Goal: Task Accomplishment & Management: Manage account settings

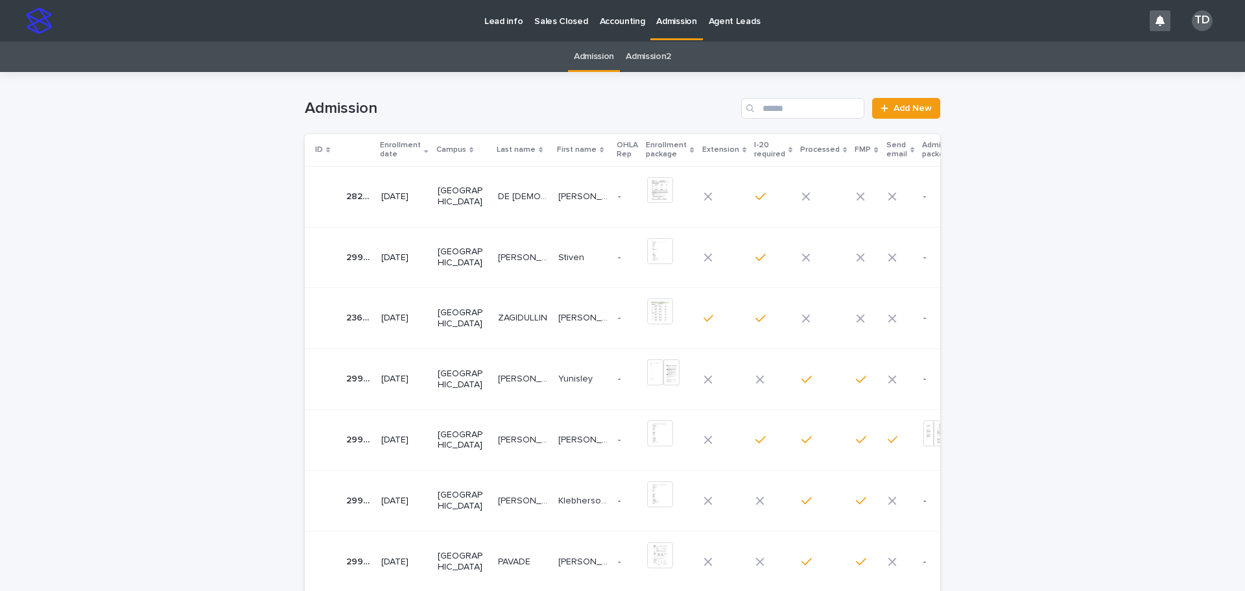
click at [424, 150] on icon at bounding box center [426, 150] width 4 height 6
click at [501, 255] on p "[PERSON_NAME]" at bounding box center [524, 257] width 53 height 14
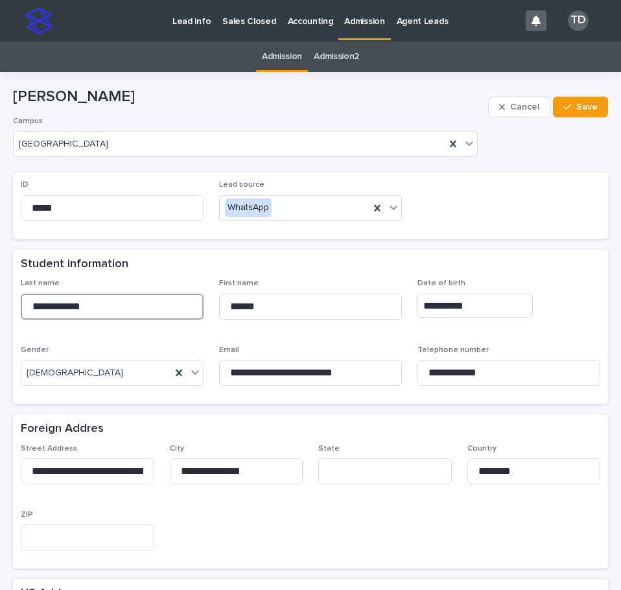
drag, startPoint x: 102, startPoint y: 309, endPoint x: -12, endPoint y: 308, distance: 114.2
click at [0, 308] on html "**********" at bounding box center [310, 295] width 621 height 590
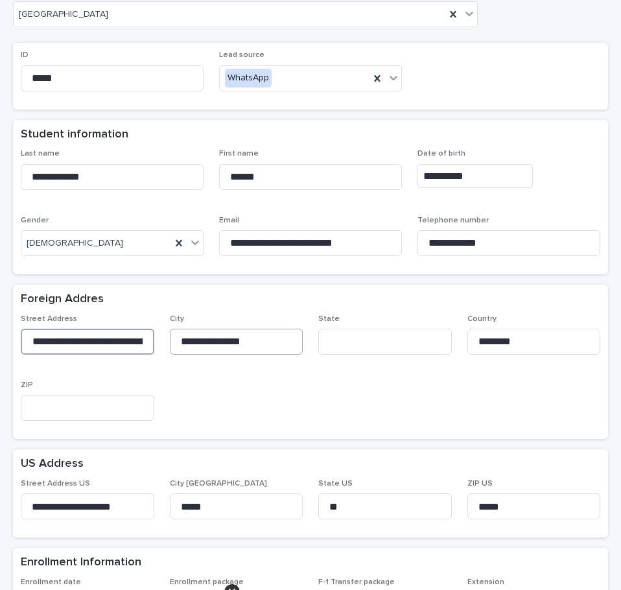
scroll to position [0, 32]
drag, startPoint x: 30, startPoint y: 341, endPoint x: 178, endPoint y: 349, distance: 148.1
click at [178, 349] on div "**********" at bounding box center [311, 373] width 580 height 117
drag, startPoint x: 250, startPoint y: 345, endPoint x: 127, endPoint y: 341, distance: 123.3
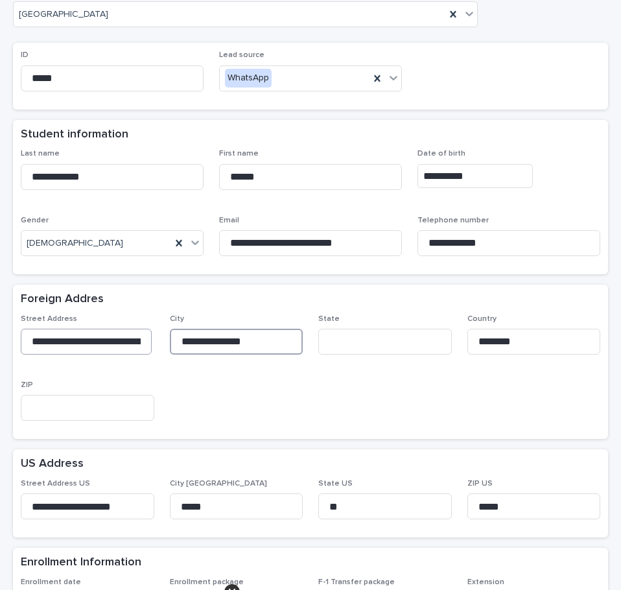
click at [127, 341] on div "**********" at bounding box center [311, 373] width 580 height 117
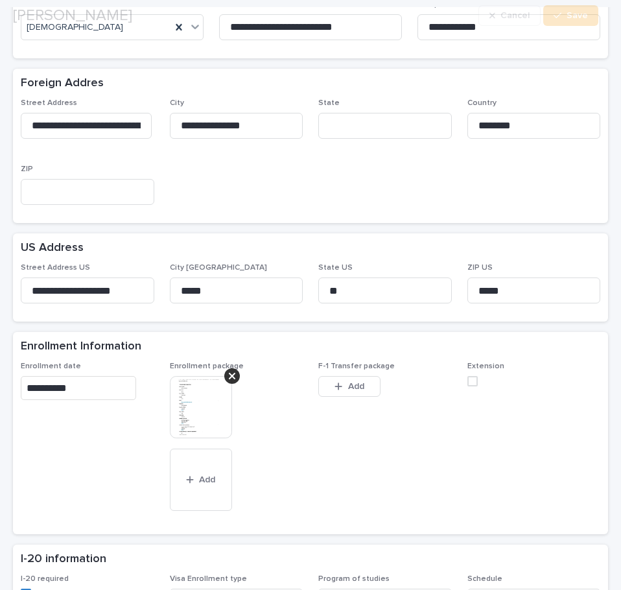
scroll to position [389, 0]
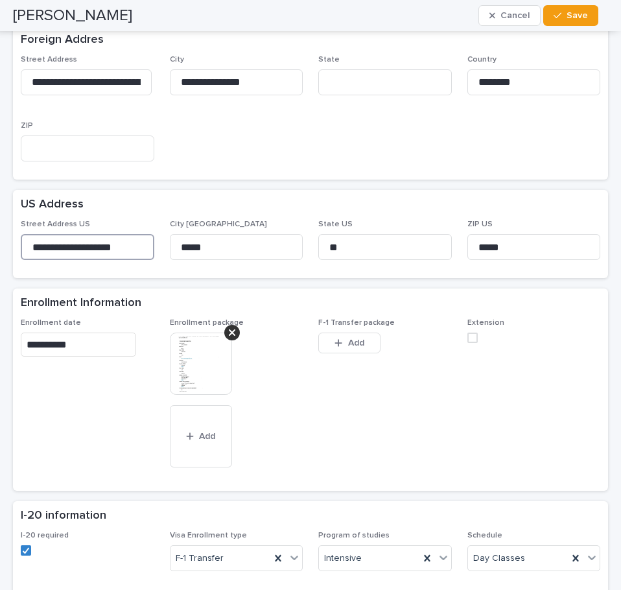
drag, startPoint x: 30, startPoint y: 247, endPoint x: 161, endPoint y: 246, distance: 130.4
click at [161, 246] on div "**********" at bounding box center [311, 245] width 580 height 51
drag, startPoint x: 210, startPoint y: 244, endPoint x: 151, endPoint y: 245, distance: 59.0
click at [151, 245] on div "**********" at bounding box center [311, 245] width 580 height 51
drag, startPoint x: 497, startPoint y: 247, endPoint x: 454, endPoint y: 246, distance: 42.8
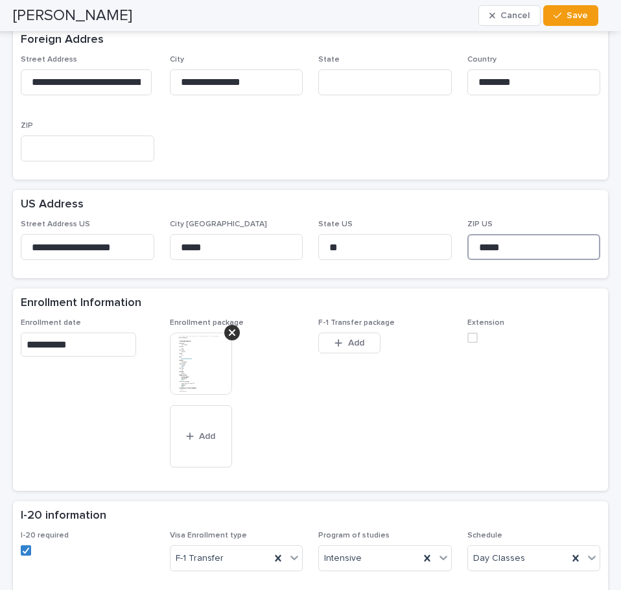
click at [454, 246] on div "**********" at bounding box center [311, 245] width 580 height 51
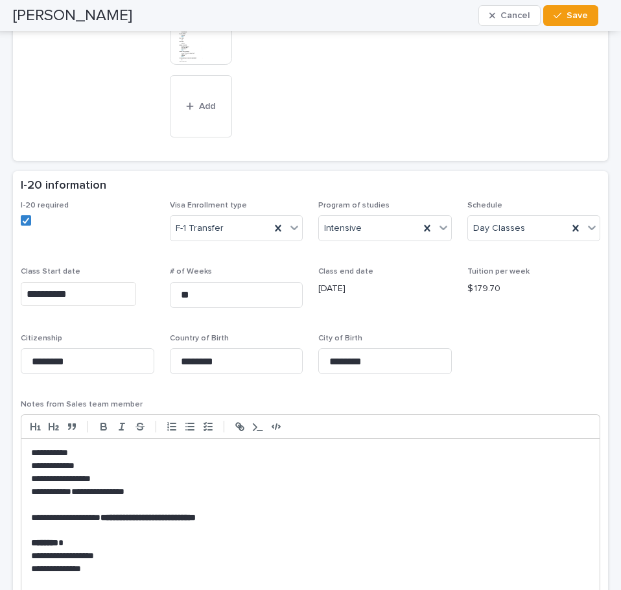
scroll to position [778, 0]
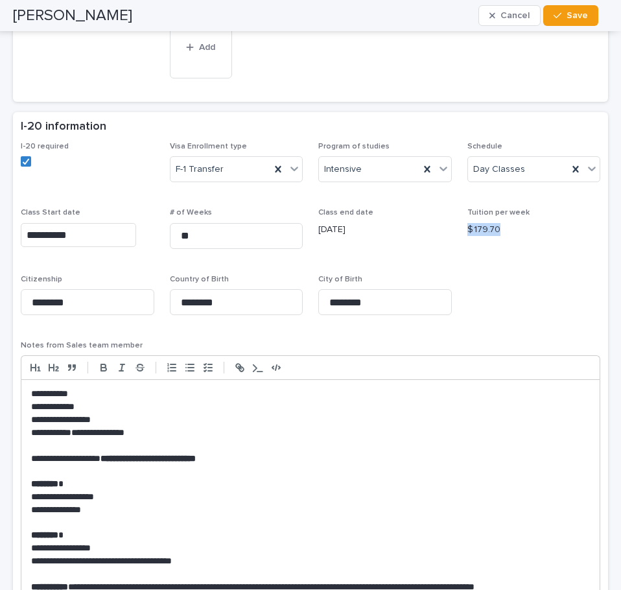
drag, startPoint x: 502, startPoint y: 226, endPoint x: 455, endPoint y: 237, distance: 47.8
click at [455, 237] on div "**********" at bounding box center [311, 383] width 580 height 483
copy p "$ 179.70"
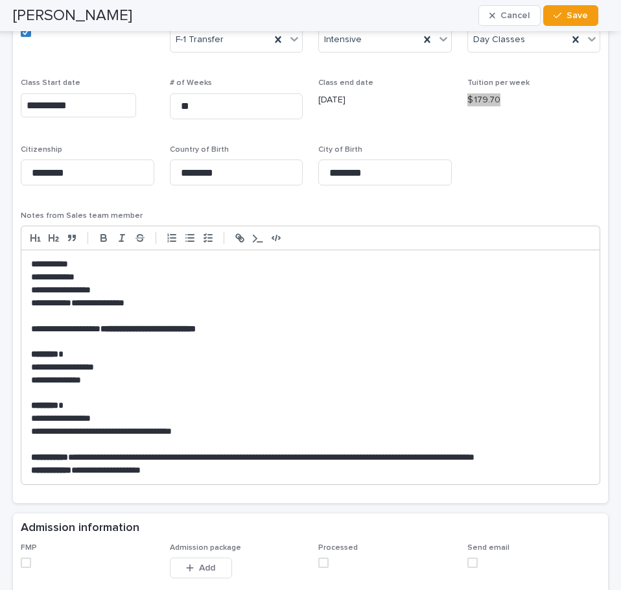
scroll to position [973, 0]
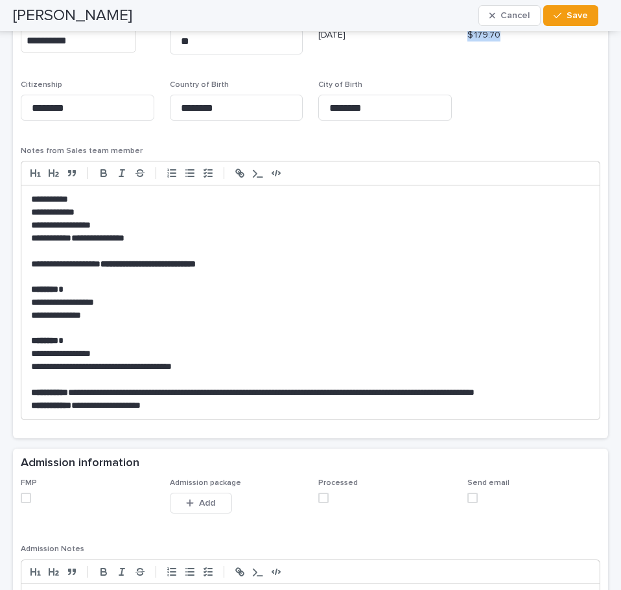
drag, startPoint x: 22, startPoint y: 500, endPoint x: 29, endPoint y: 499, distance: 6.5
click at [22, 500] on span at bounding box center [26, 498] width 10 height 10
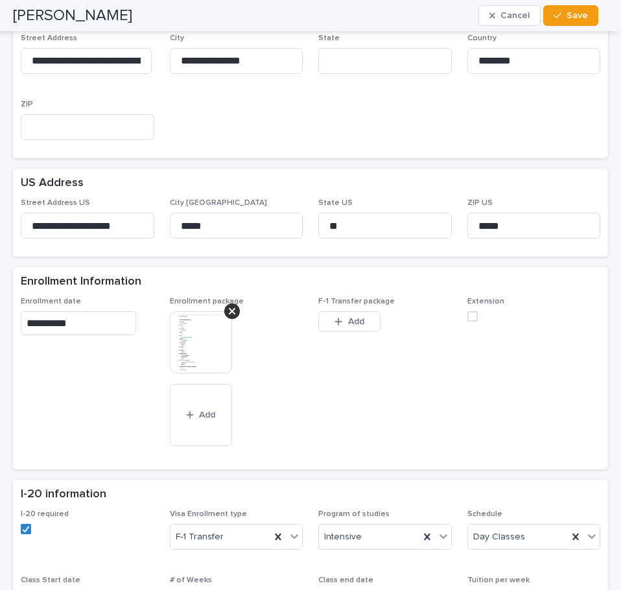
scroll to position [389, 0]
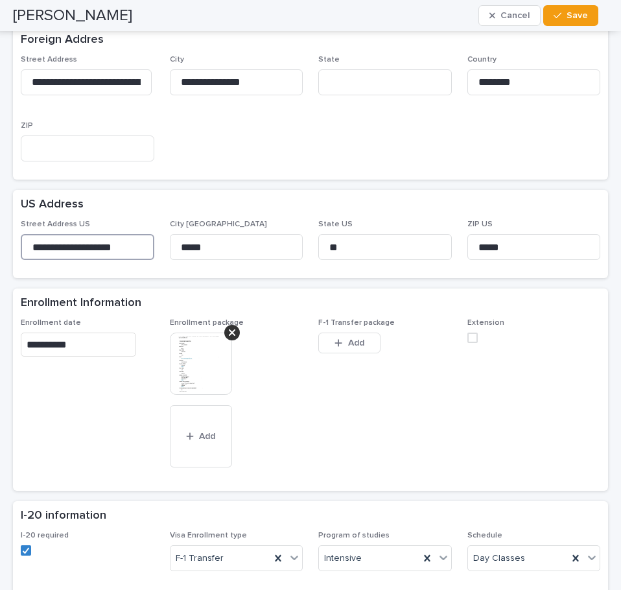
drag, startPoint x: 125, startPoint y: 246, endPoint x: 8, endPoint y: 237, distance: 117.8
click at [8, 237] on div "**********" at bounding box center [310, 509] width 608 height 1652
drag, startPoint x: 501, startPoint y: 248, endPoint x: 446, endPoint y: 245, distance: 54.6
click at [446, 245] on div "**********" at bounding box center [311, 245] width 580 height 51
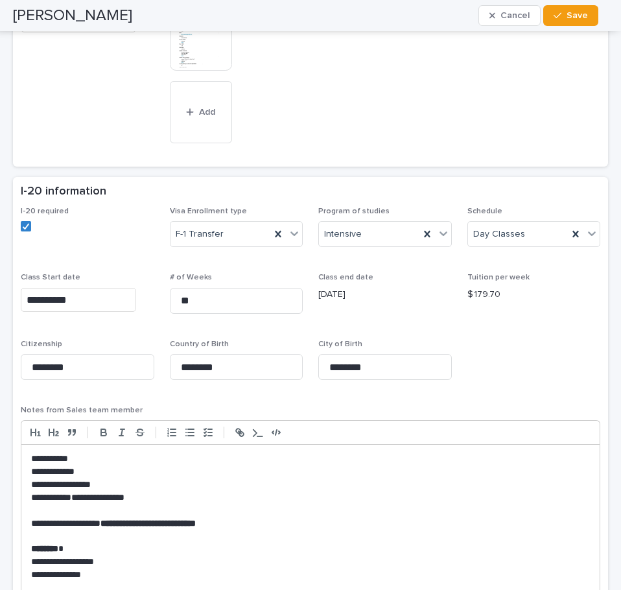
scroll to position [1038, 0]
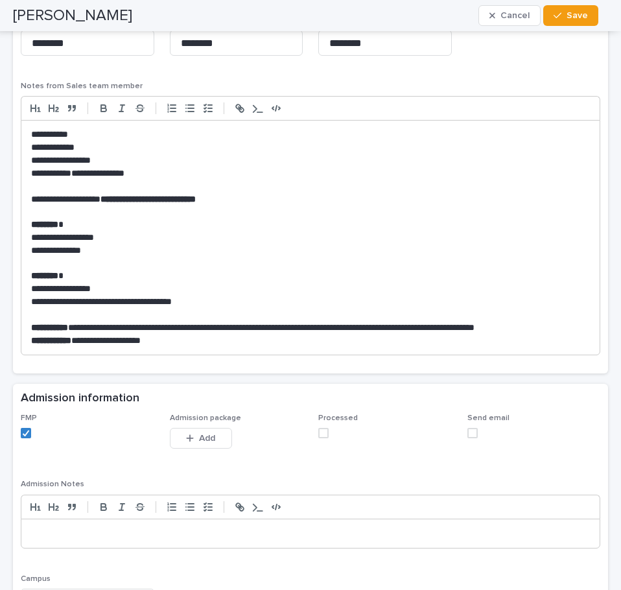
click at [318, 435] on span at bounding box center [323, 433] width 10 height 10
click at [199, 439] on span "Add" at bounding box center [207, 438] width 16 height 9
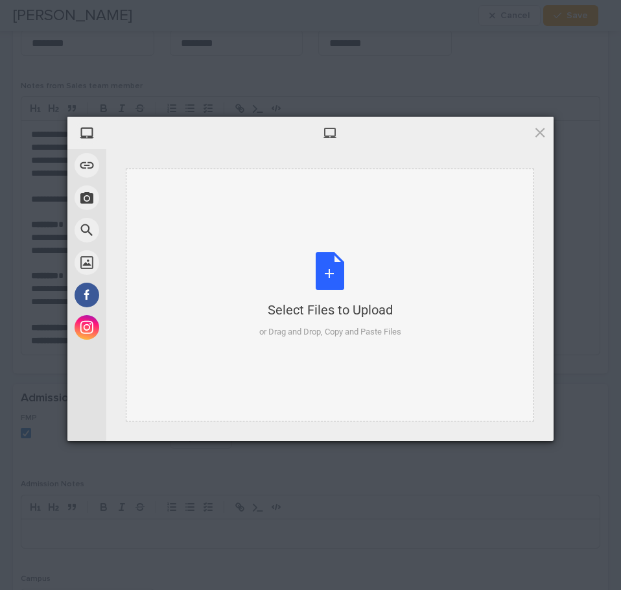
click at [327, 273] on div "Select Files to Upload or Drag and Drop, Copy and Paste Files" at bounding box center [330, 295] width 142 height 86
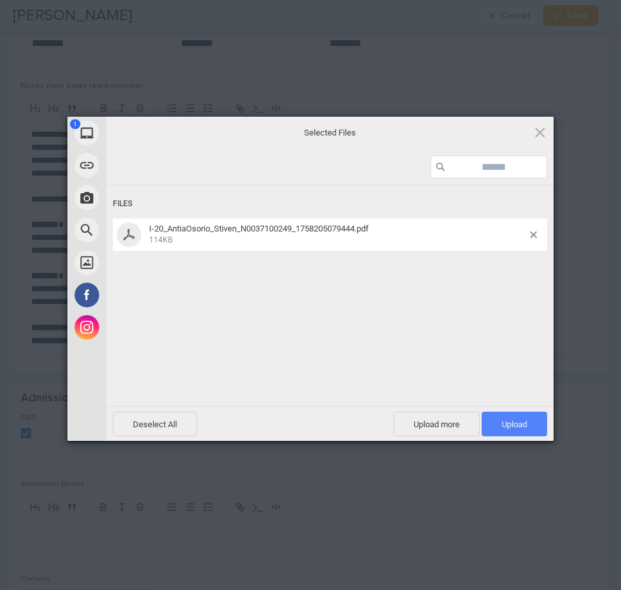
click at [522, 425] on span "Upload 1" at bounding box center [514, 425] width 25 height 10
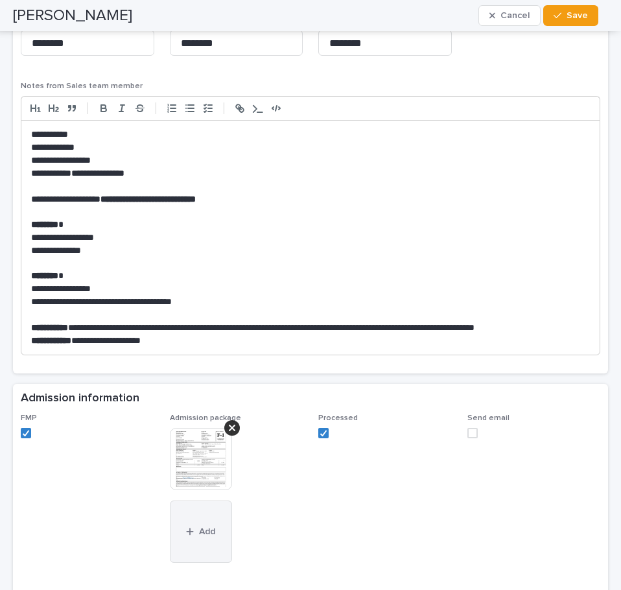
click at [202, 533] on span "Add" at bounding box center [207, 531] width 16 height 9
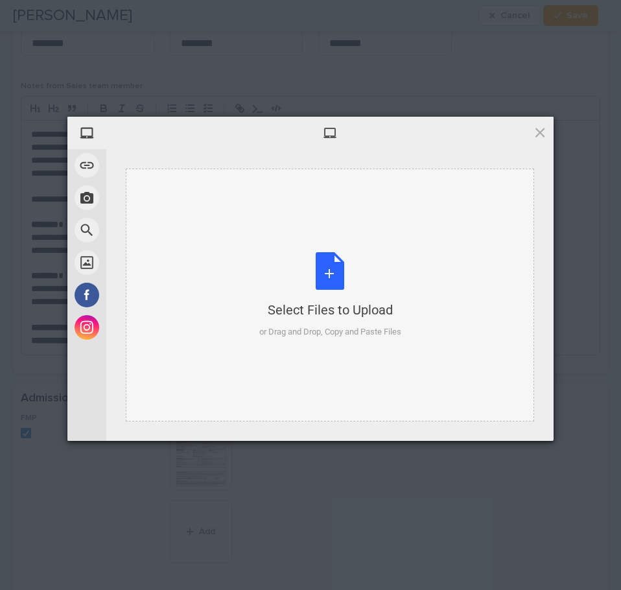
click at [335, 272] on div "Select Files to Upload or Drag and Drop, Copy and Paste Files" at bounding box center [330, 295] width 142 height 86
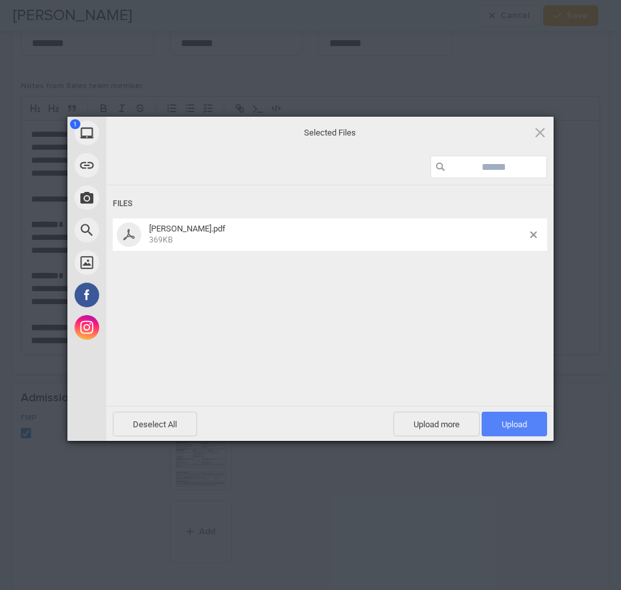
click at [513, 421] on span "Upload 1" at bounding box center [514, 425] width 25 height 10
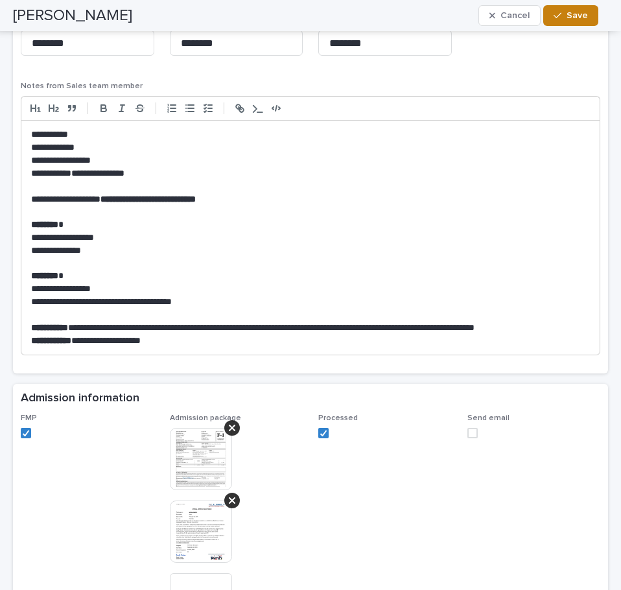
click at [580, 15] on span "Save" at bounding box center [577, 15] width 21 height 9
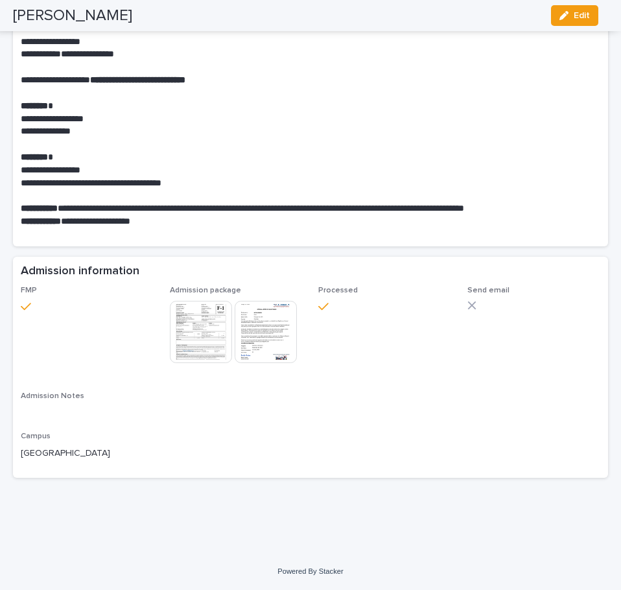
scroll to position [926, 0]
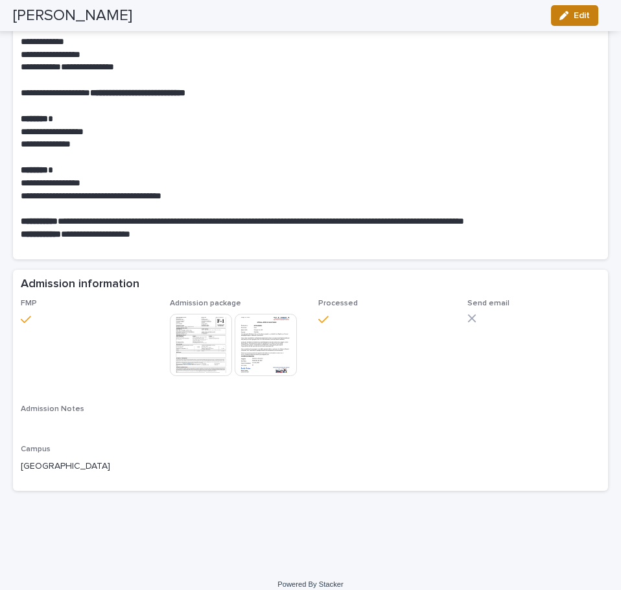
click at [571, 18] on div "button" at bounding box center [567, 15] width 14 height 9
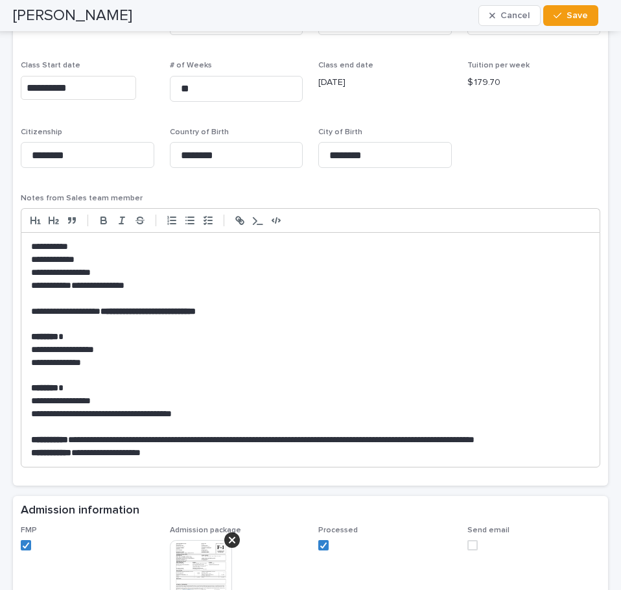
click at [468, 547] on span at bounding box center [473, 545] width 10 height 10
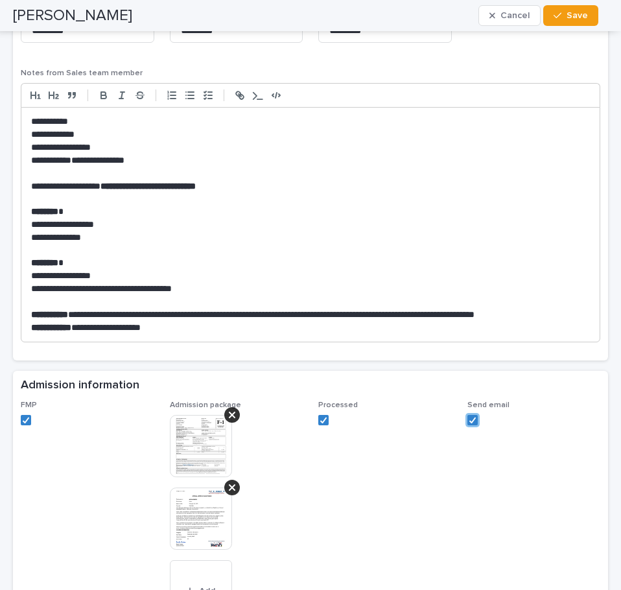
scroll to position [1055, 0]
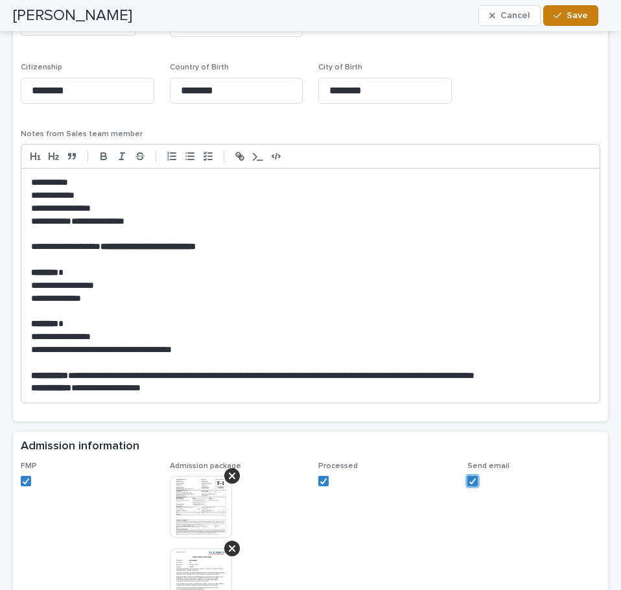
click at [564, 12] on div "button" at bounding box center [560, 15] width 13 height 9
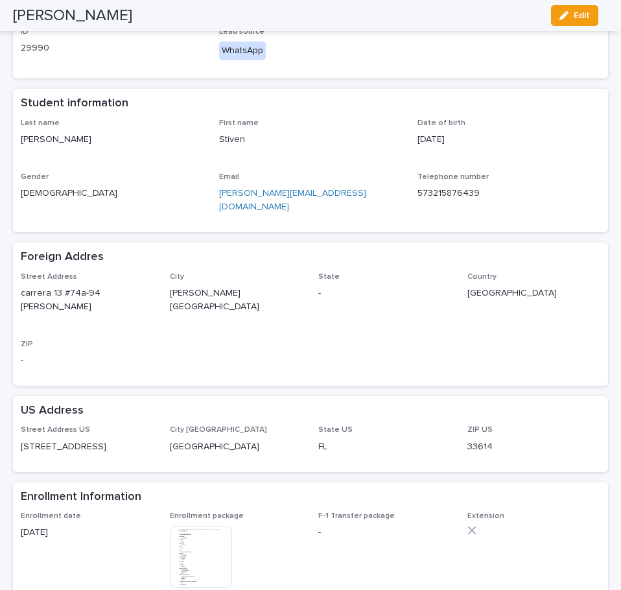
scroll to position [0, 0]
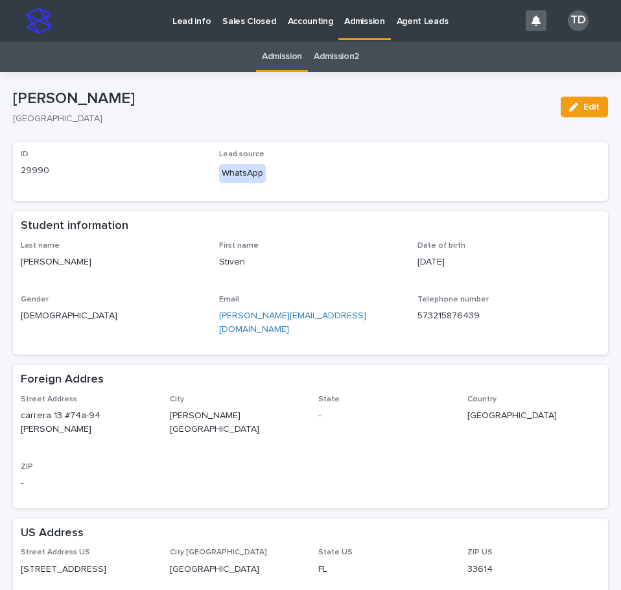
click at [278, 53] on link "Admission" at bounding box center [282, 57] width 40 height 30
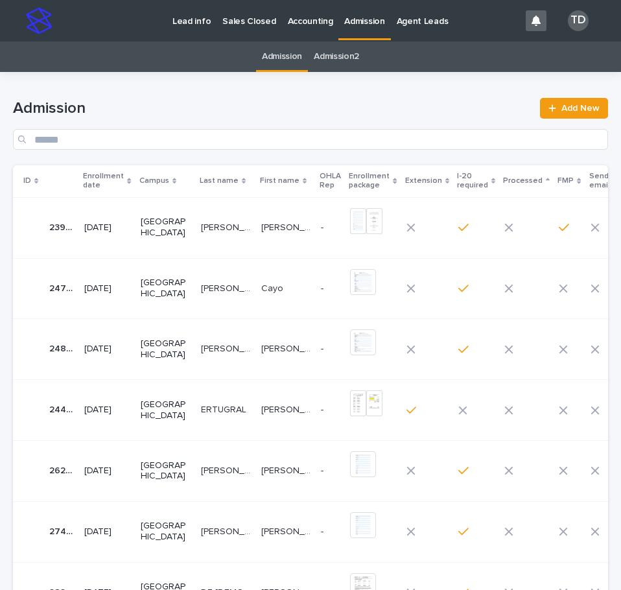
click at [131, 182] on icon at bounding box center [129, 181] width 4 height 6
click at [131, 178] on icon at bounding box center [129, 181] width 4 height 6
click at [208, 285] on p "[PERSON_NAME]" at bounding box center [227, 288] width 53 height 14
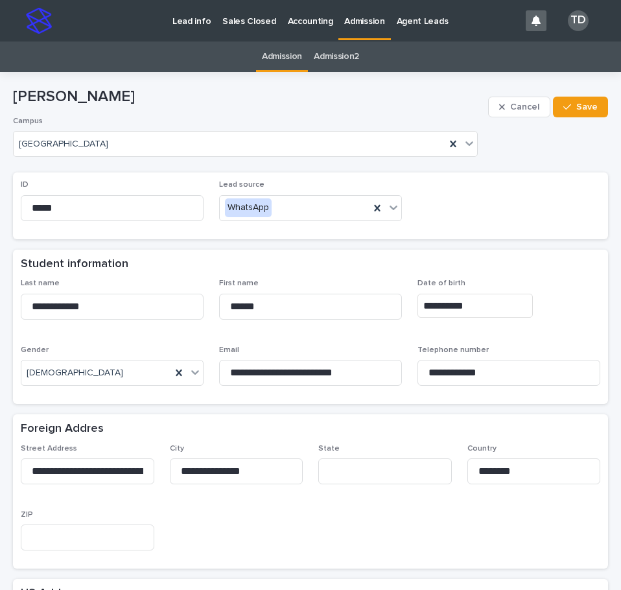
scroll to position [42, 0]
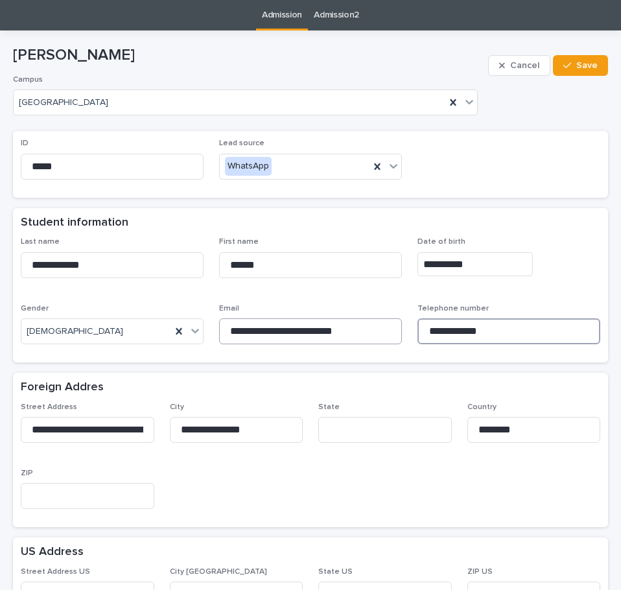
drag, startPoint x: 489, startPoint y: 331, endPoint x: 392, endPoint y: 333, distance: 96.7
click at [395, 332] on div "**********" at bounding box center [311, 295] width 580 height 117
click at [378, 395] on div "Foreign Addres" at bounding box center [310, 388] width 595 height 30
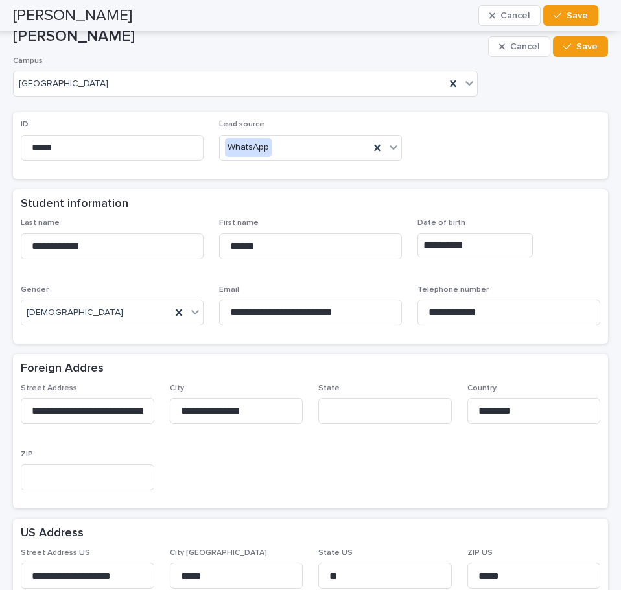
scroll to position [0, 0]
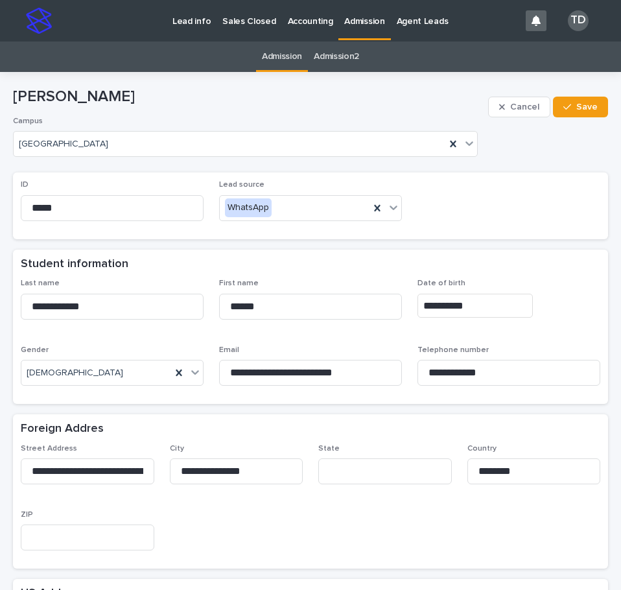
click at [274, 55] on link "Admission" at bounding box center [282, 57] width 40 height 30
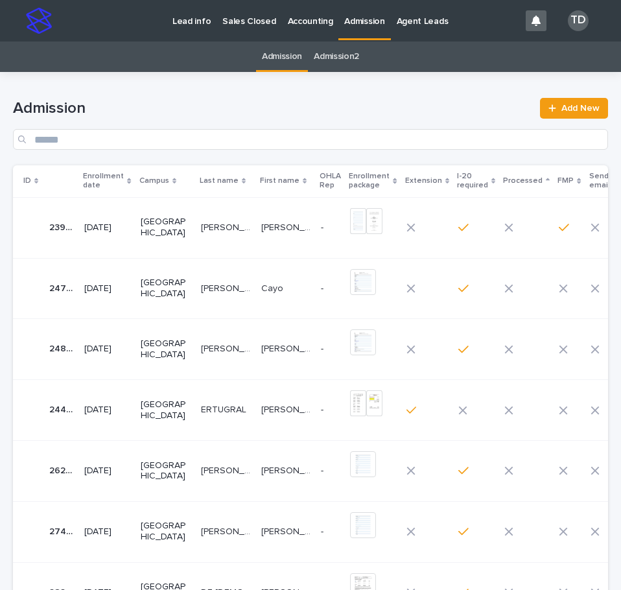
click at [131, 181] on icon at bounding box center [129, 181] width 4 height 6
click at [130, 179] on icon at bounding box center [129, 179] width 4 height 3
click at [210, 225] on p "DE [DEMOGRAPHIC_DATA]" at bounding box center [227, 227] width 53 height 14
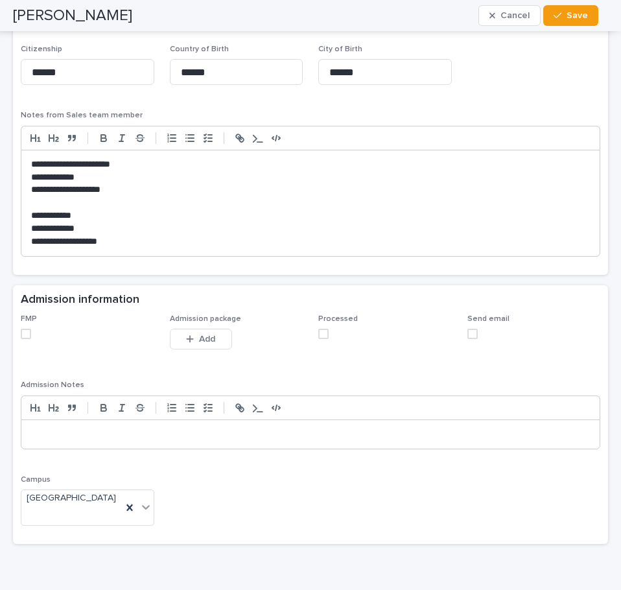
scroll to position [1088, 0]
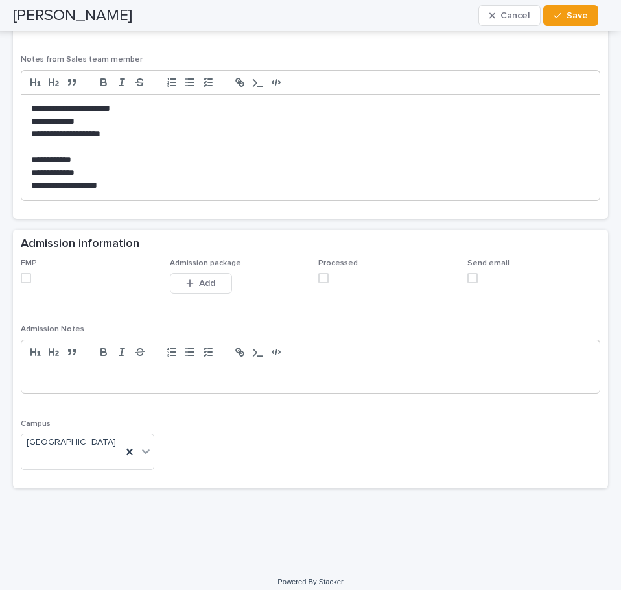
click at [26, 278] on span at bounding box center [26, 278] width 10 height 10
click at [321, 280] on span at bounding box center [323, 278] width 10 height 10
click at [577, 14] on span "Save" at bounding box center [577, 15] width 21 height 9
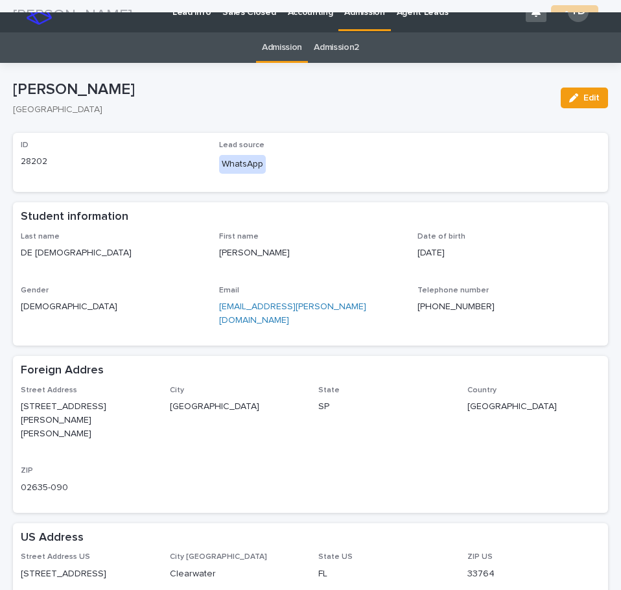
scroll to position [0, 0]
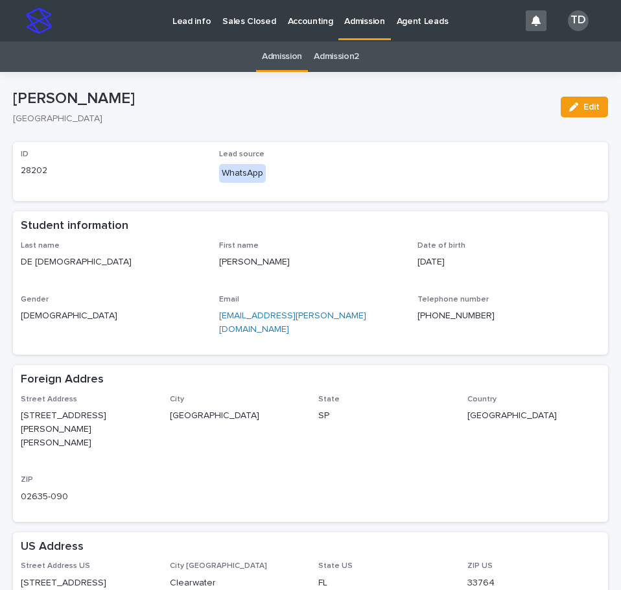
click at [275, 57] on link "Admission" at bounding box center [282, 57] width 40 height 30
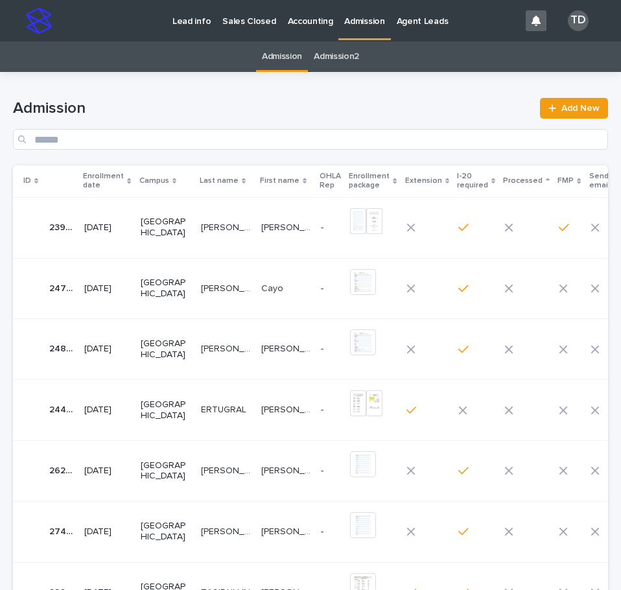
click at [130, 181] on icon at bounding box center [129, 181] width 4 height 6
click at [130, 179] on icon at bounding box center [129, 179] width 4 height 3
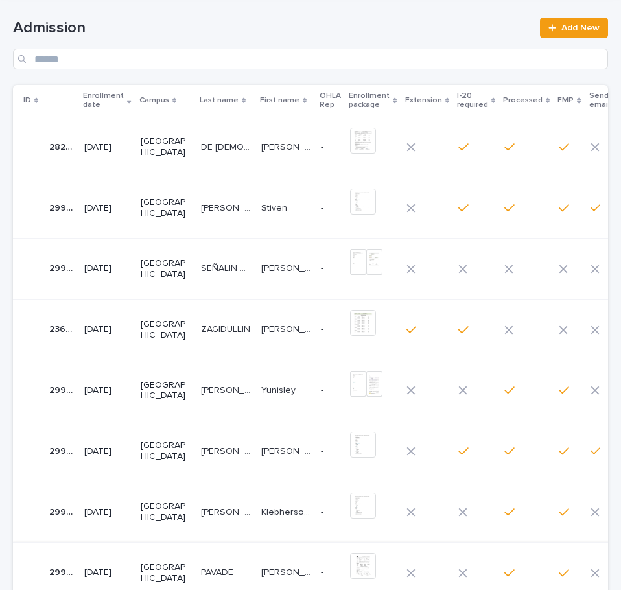
scroll to position [65, 0]
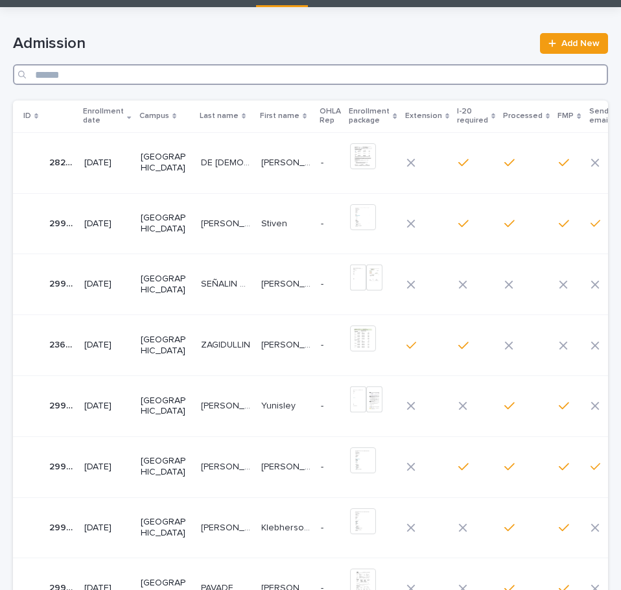
click at [285, 68] on input "Search" at bounding box center [310, 74] width 595 height 21
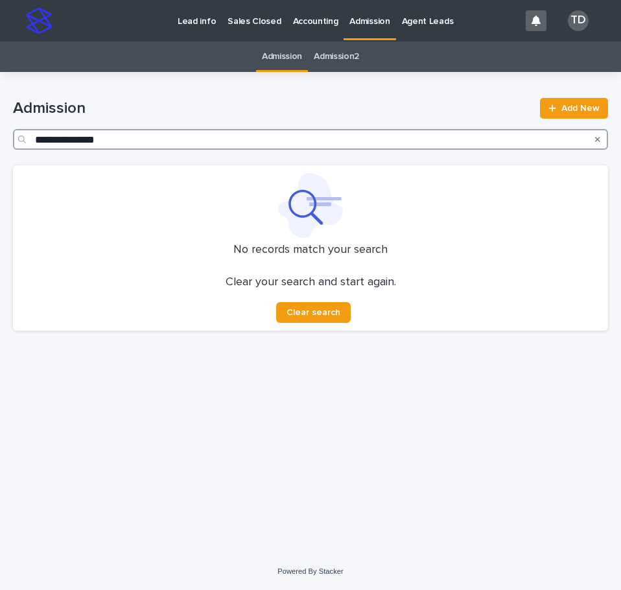
type input "**********"
click at [598, 138] on icon "Search" at bounding box center [597, 140] width 5 height 8
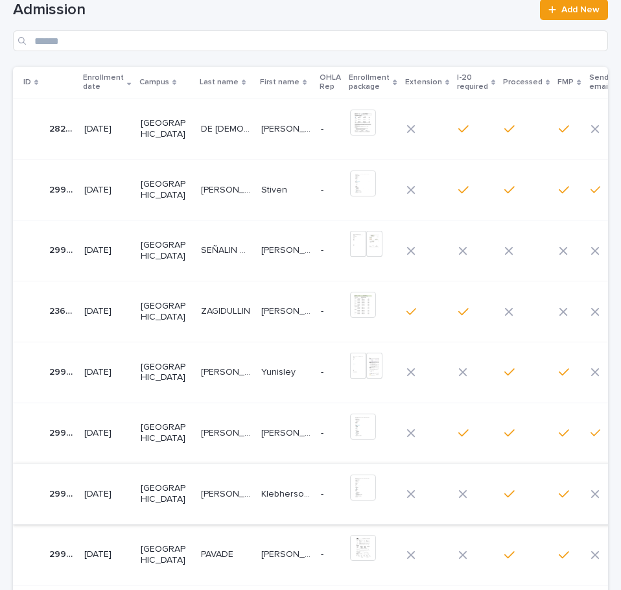
scroll to position [65, 0]
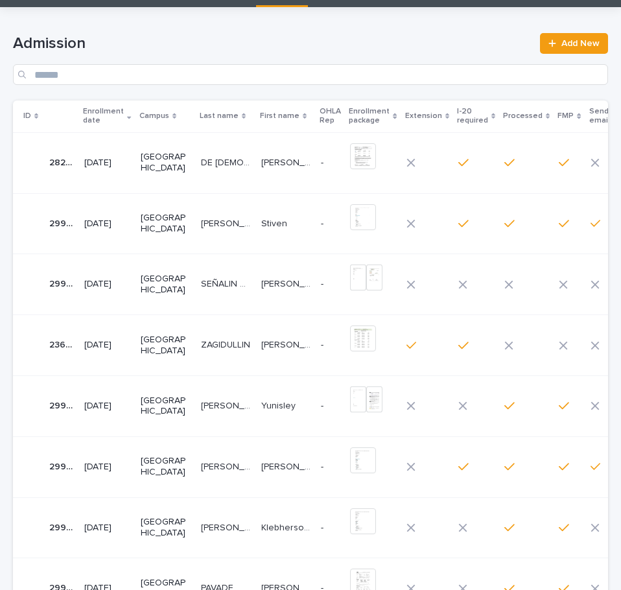
click at [201, 281] on p "SEÑALIN QUICHIMBO" at bounding box center [227, 283] width 53 height 14
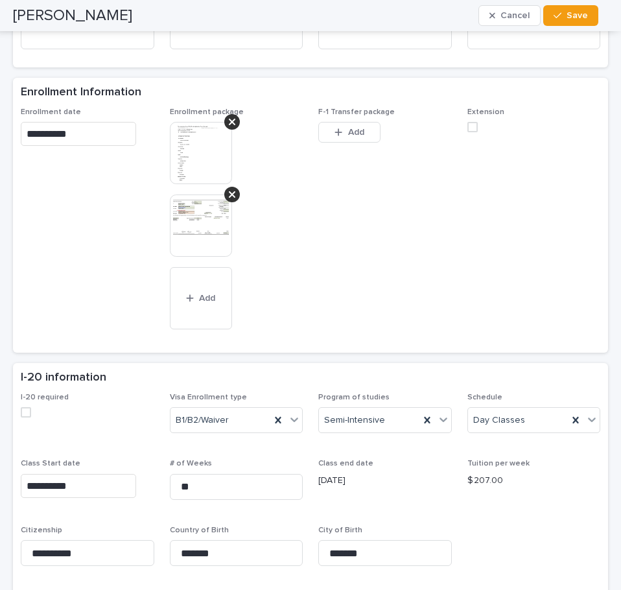
scroll to position [584, 0]
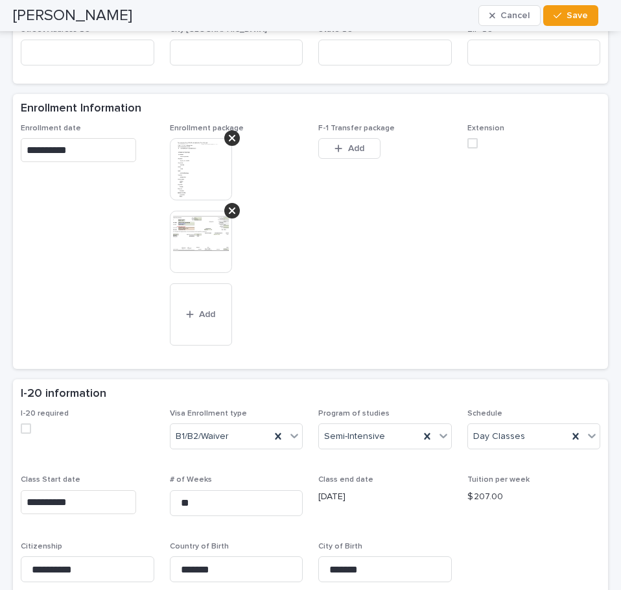
click at [189, 162] on img at bounding box center [201, 169] width 62 height 62
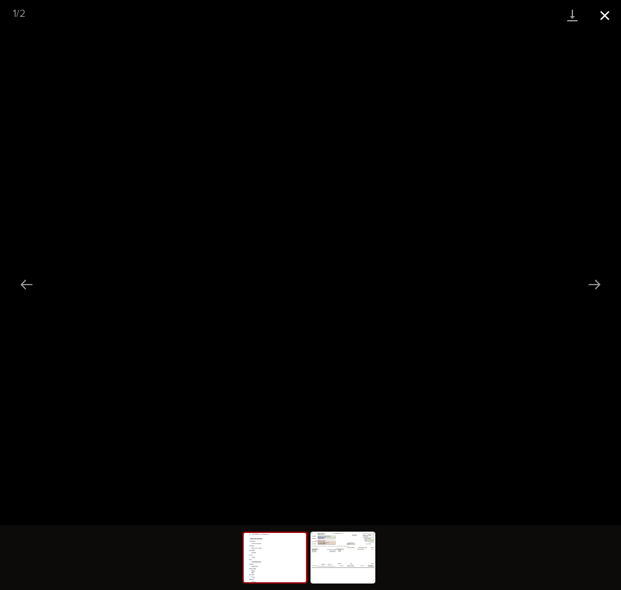
click at [604, 16] on button "Close gallery" at bounding box center [605, 15] width 32 height 30
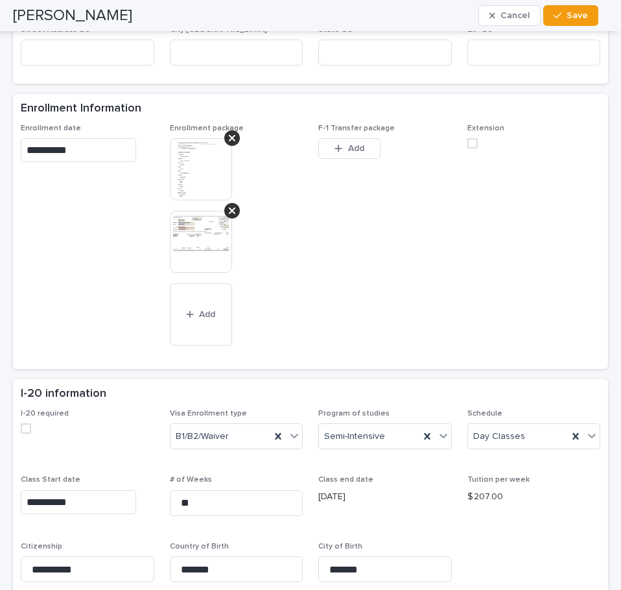
click at [202, 227] on img at bounding box center [201, 242] width 62 height 62
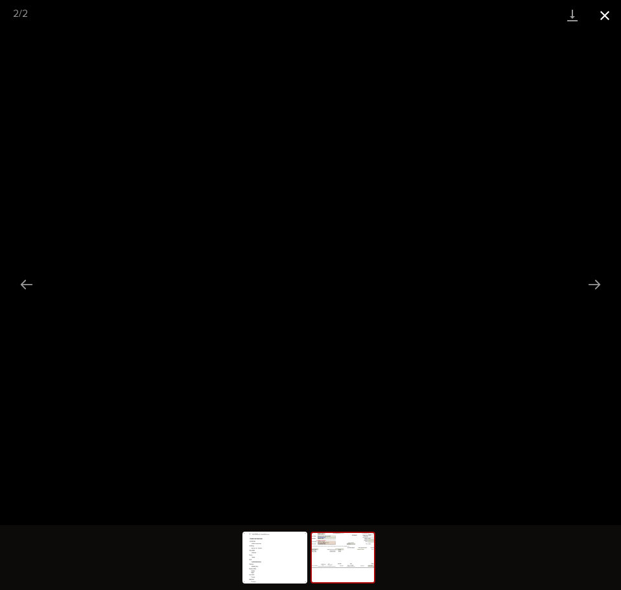
click at [603, 14] on button "Close gallery" at bounding box center [605, 15] width 32 height 30
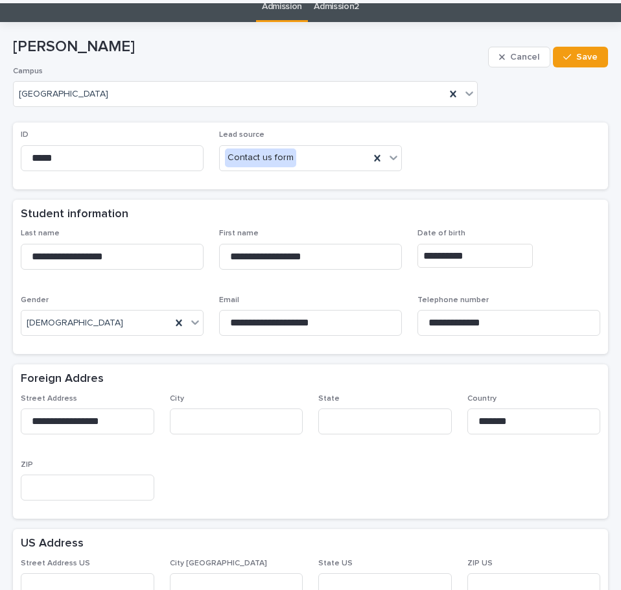
scroll to position [0, 0]
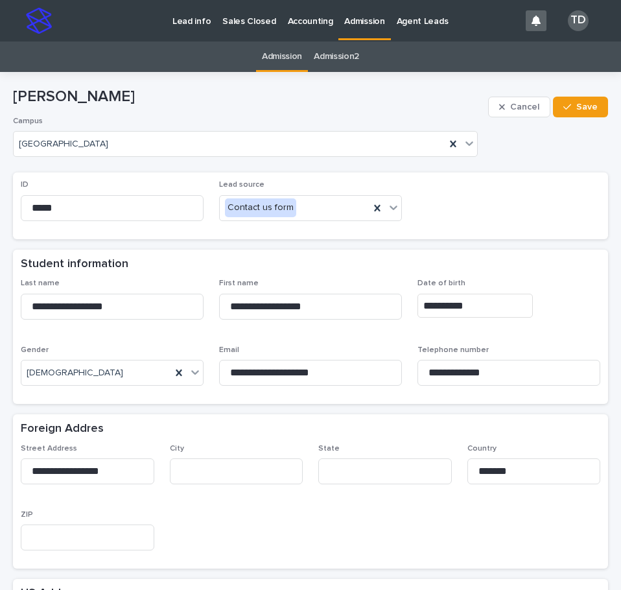
click at [290, 54] on link "Admission" at bounding box center [282, 57] width 40 height 30
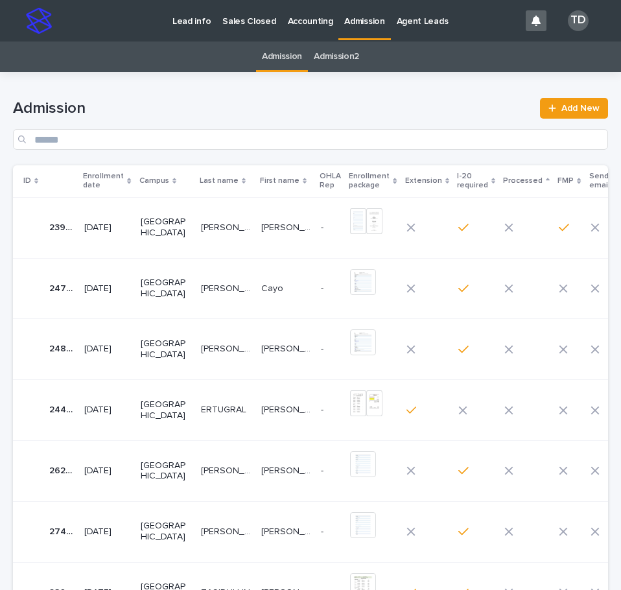
click at [131, 181] on icon at bounding box center [129, 181] width 4 height 6
click at [130, 180] on icon at bounding box center [129, 179] width 4 height 3
click at [201, 413] on p "ZAGIDULLIN" at bounding box center [227, 409] width 52 height 14
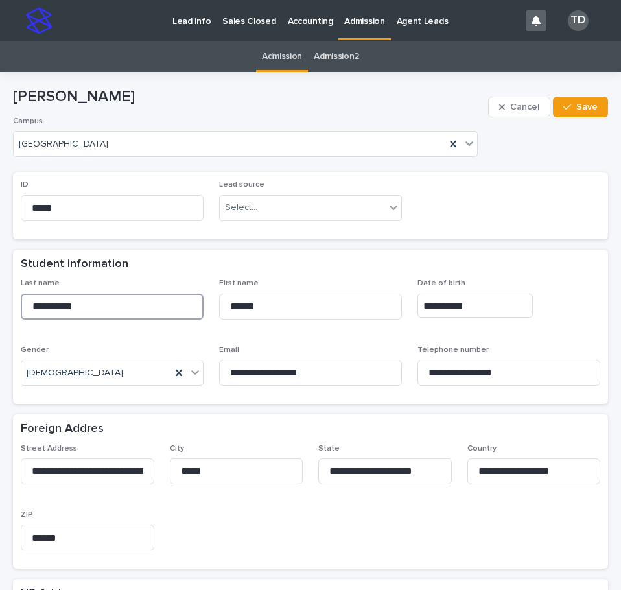
drag, startPoint x: 87, startPoint y: 308, endPoint x: -27, endPoint y: 305, distance: 113.6
click at [0, 305] on html "**********" at bounding box center [310, 295] width 621 height 590
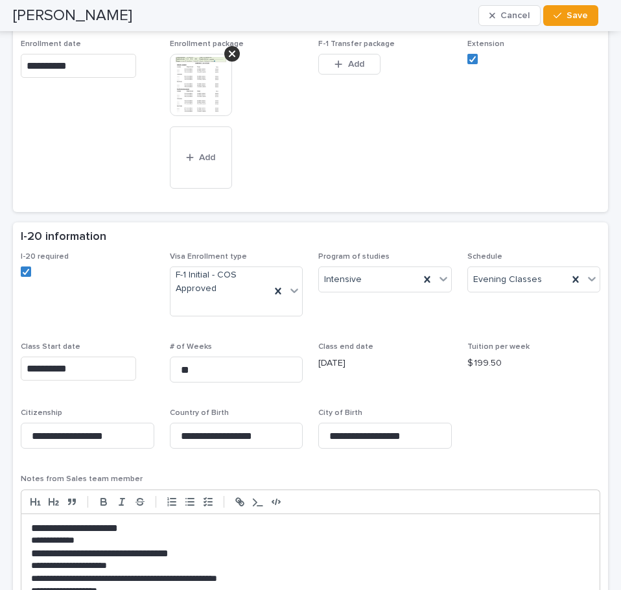
scroll to position [778, 0]
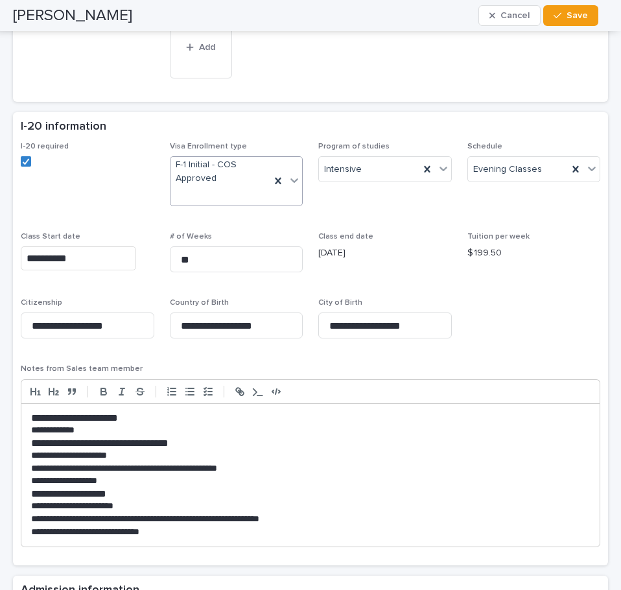
click at [292, 180] on icon at bounding box center [295, 181] width 8 height 5
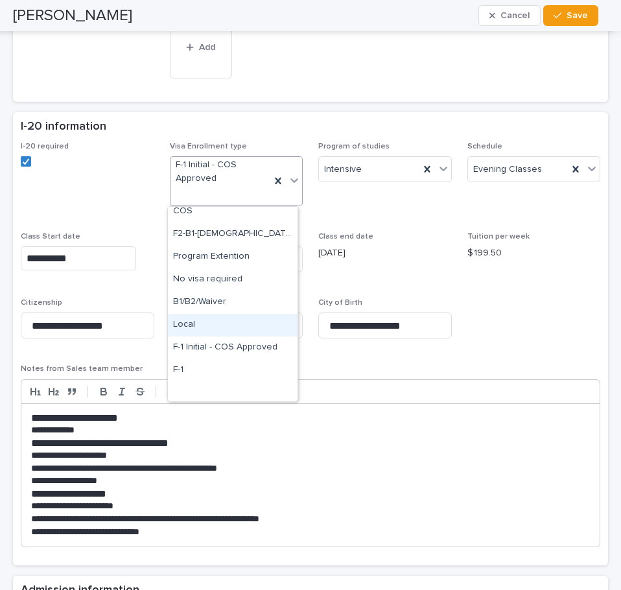
scroll to position [0, 0]
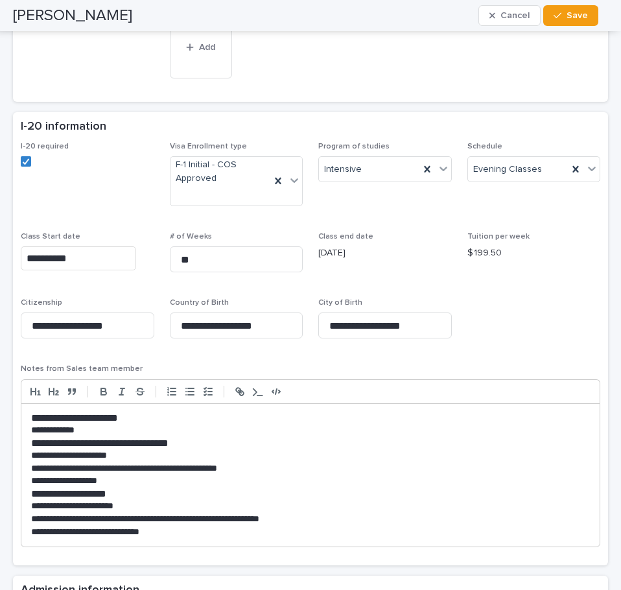
click at [67, 196] on span "I-20 required" at bounding box center [88, 179] width 134 height 75
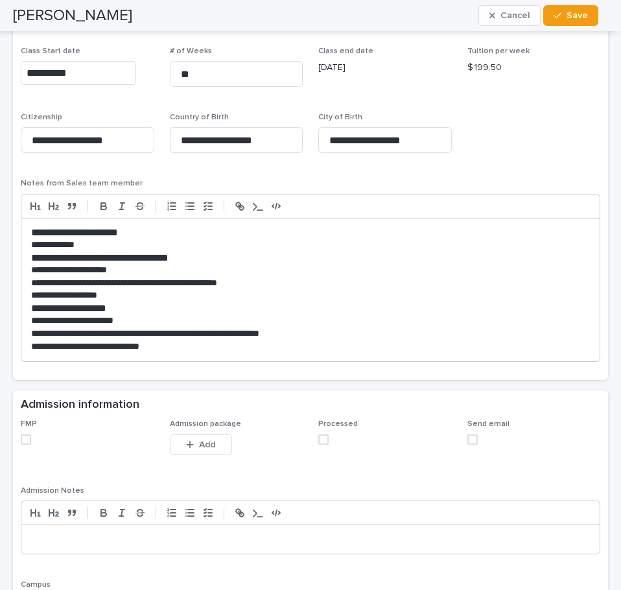
scroll to position [973, 0]
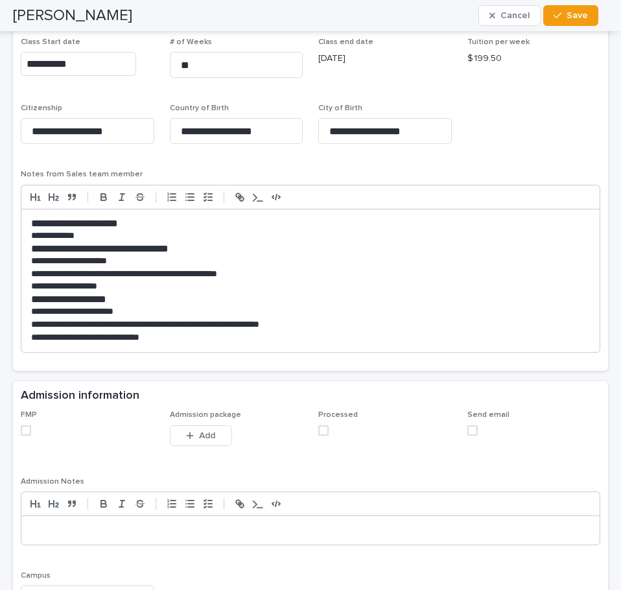
click at [26, 430] on span at bounding box center [26, 431] width 10 height 10
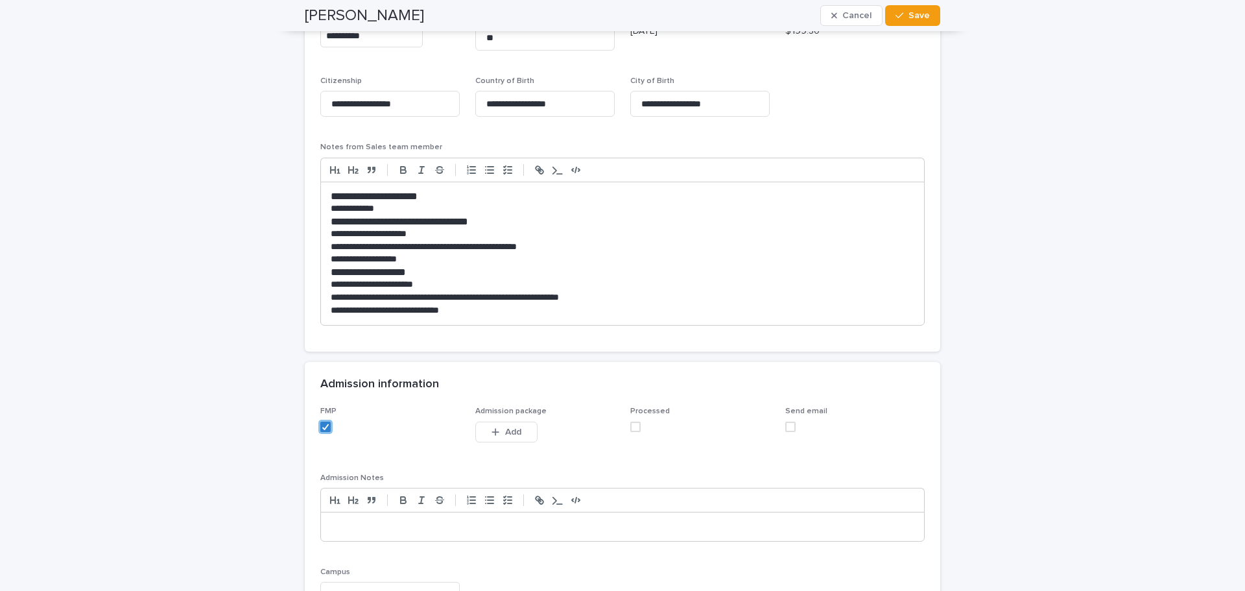
scroll to position [1223, 0]
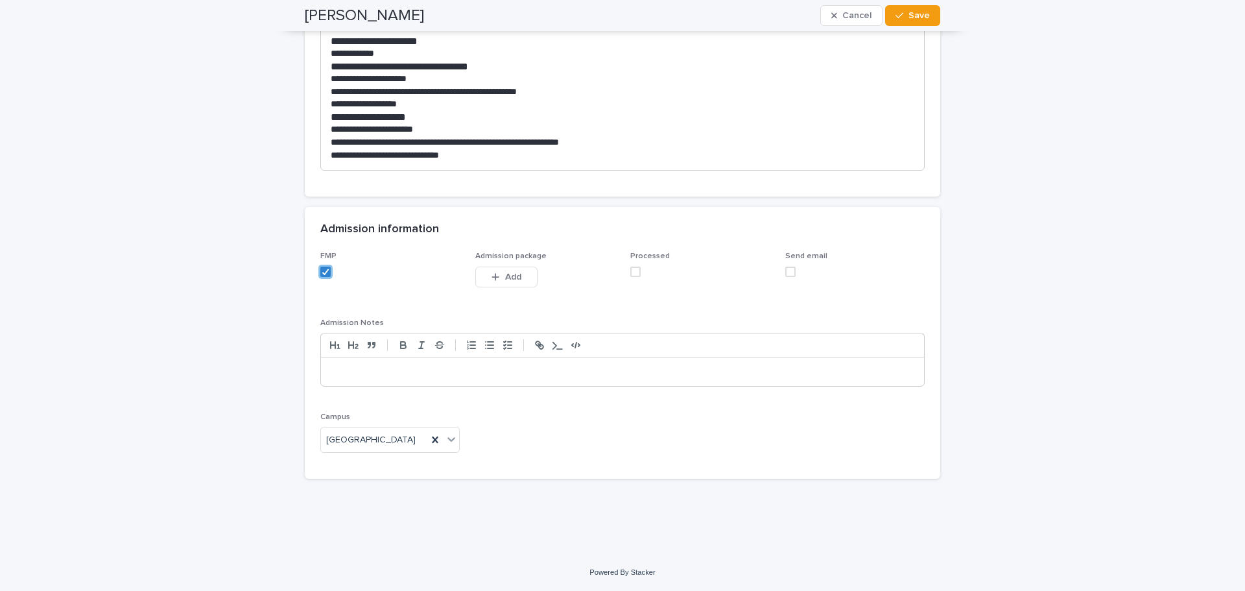
click at [632, 276] on span at bounding box center [636, 272] width 10 height 10
click at [516, 276] on span "Add" at bounding box center [513, 276] width 16 height 9
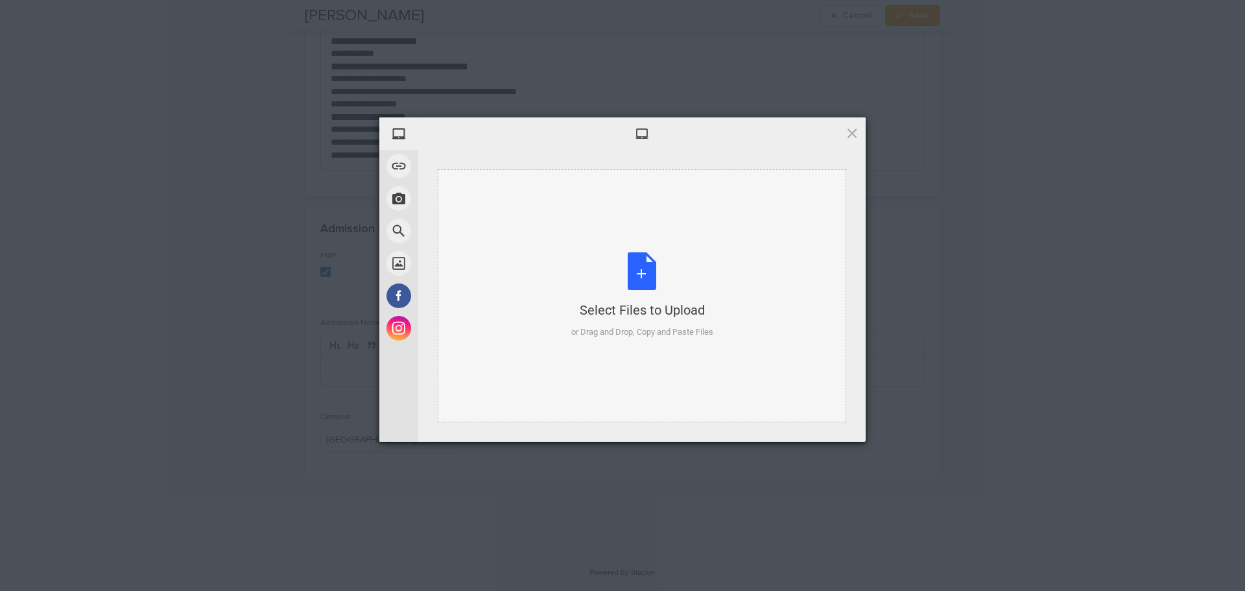
click at [646, 272] on div "Select Files to Upload or Drag and Drop, Copy and Paste Files" at bounding box center [642, 295] width 142 height 86
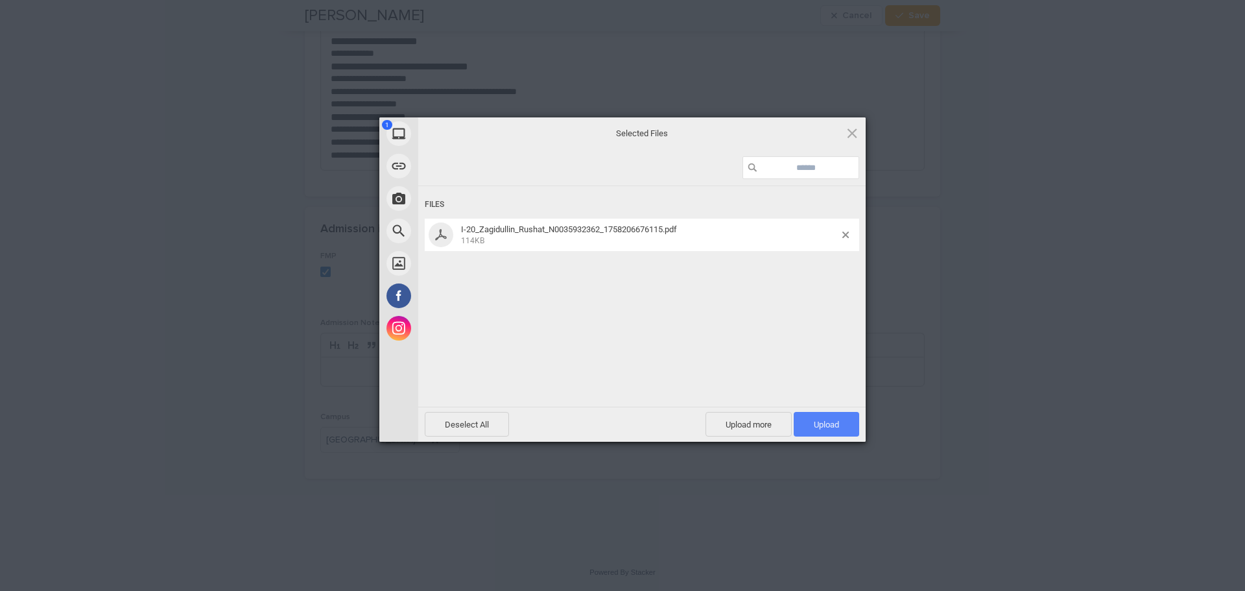
click at [830, 422] on span "Upload 1" at bounding box center [826, 425] width 25 height 10
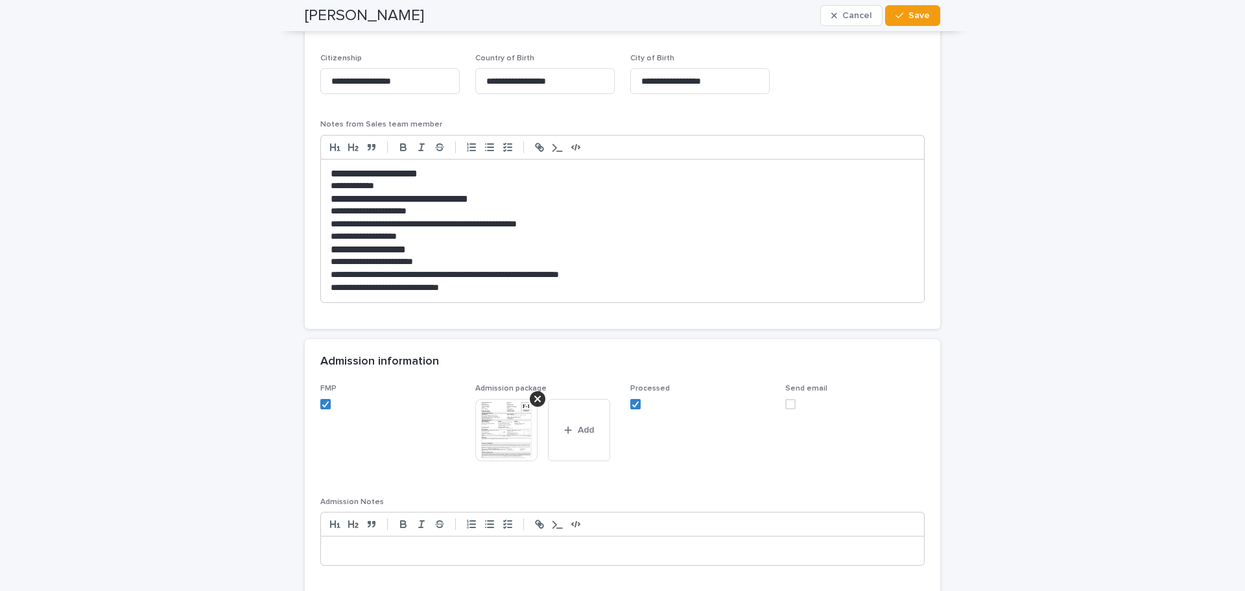
scroll to position [1029, 0]
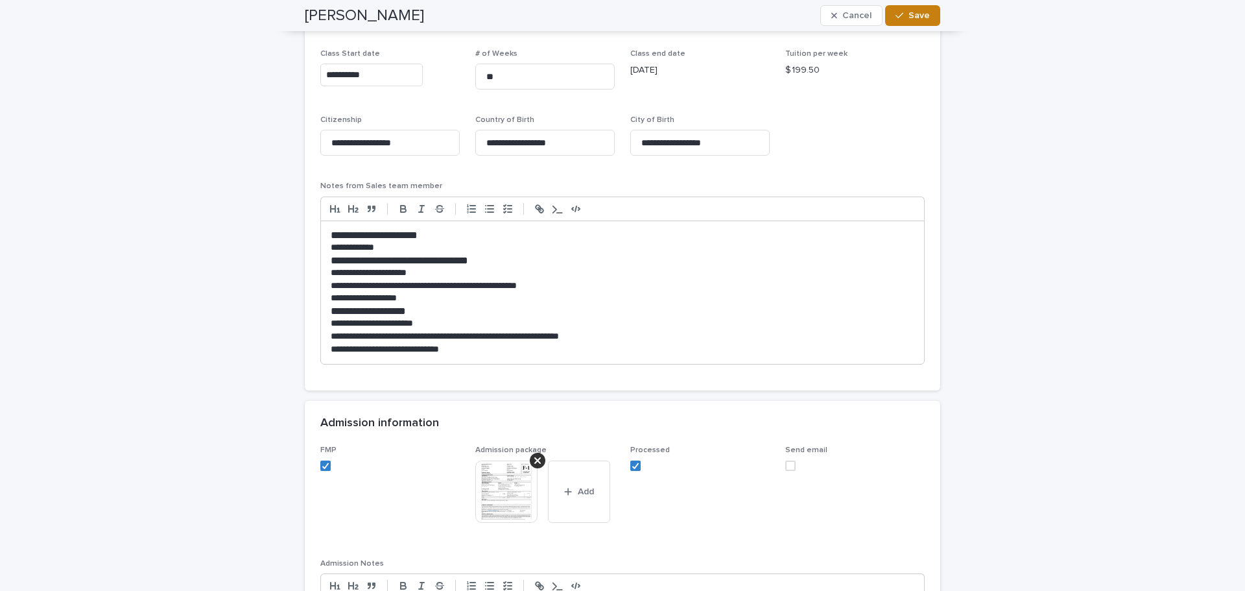
click at [920, 15] on span "Save" at bounding box center [919, 15] width 21 height 9
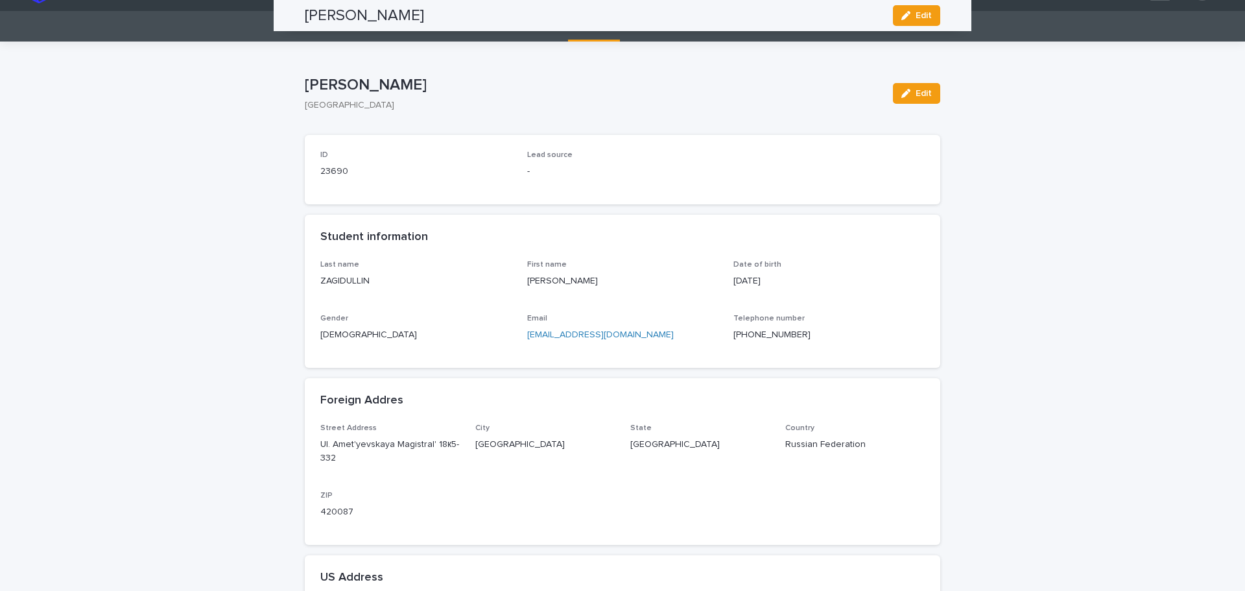
scroll to position [0, 0]
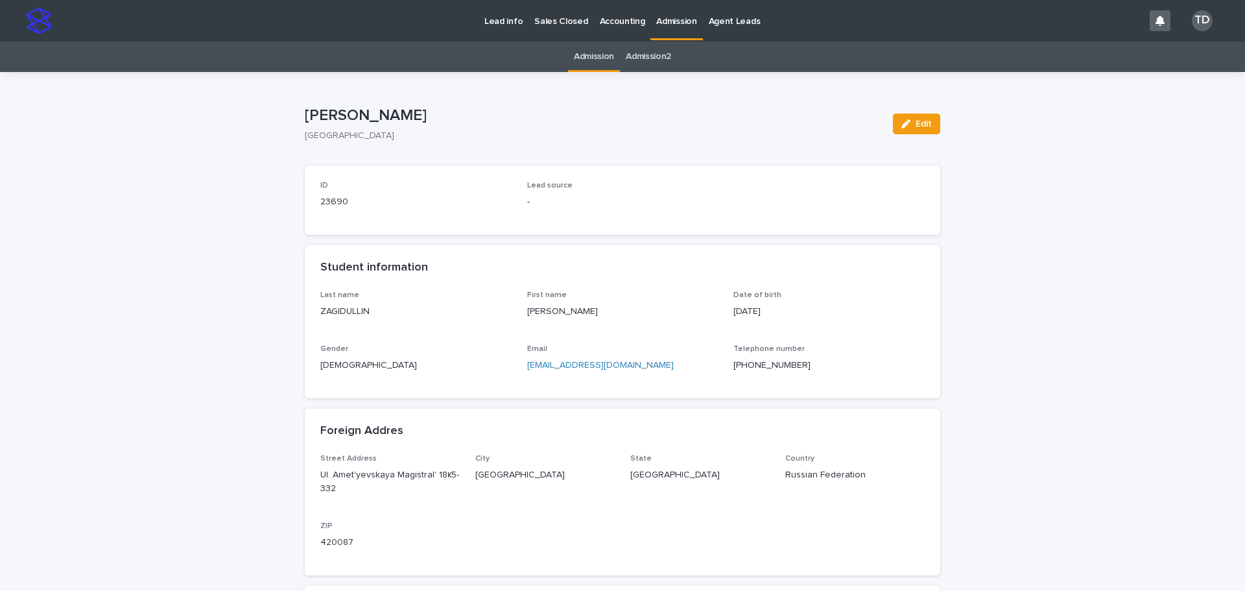
click at [579, 56] on link "Admission" at bounding box center [594, 57] width 40 height 30
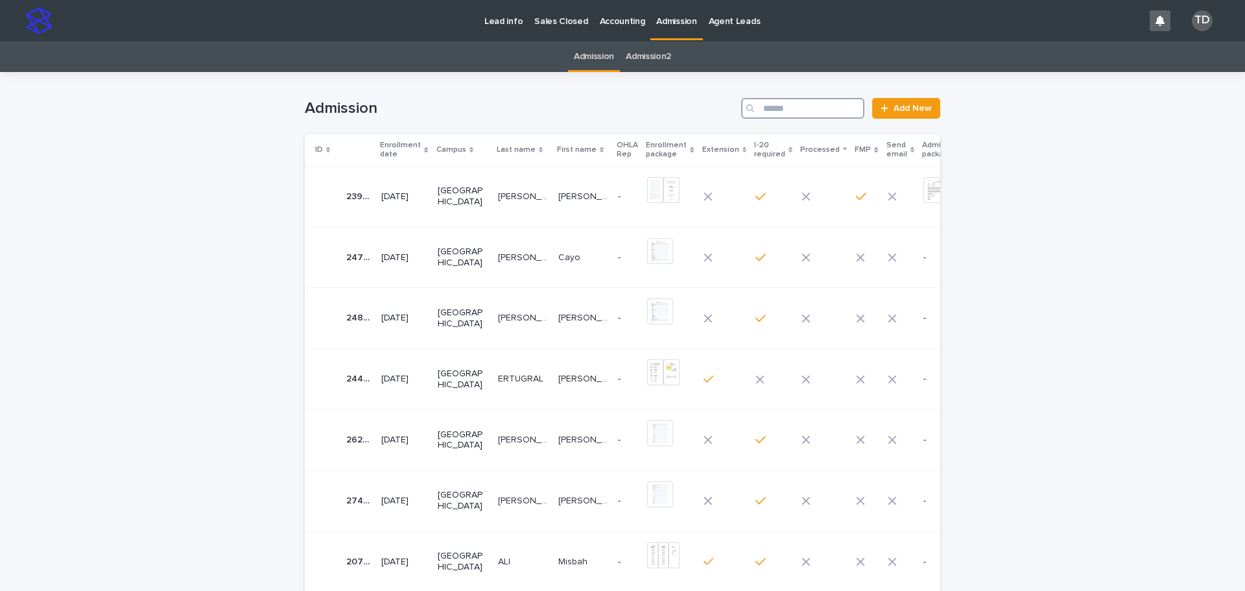
click at [763, 106] on input "Search" at bounding box center [802, 108] width 123 height 21
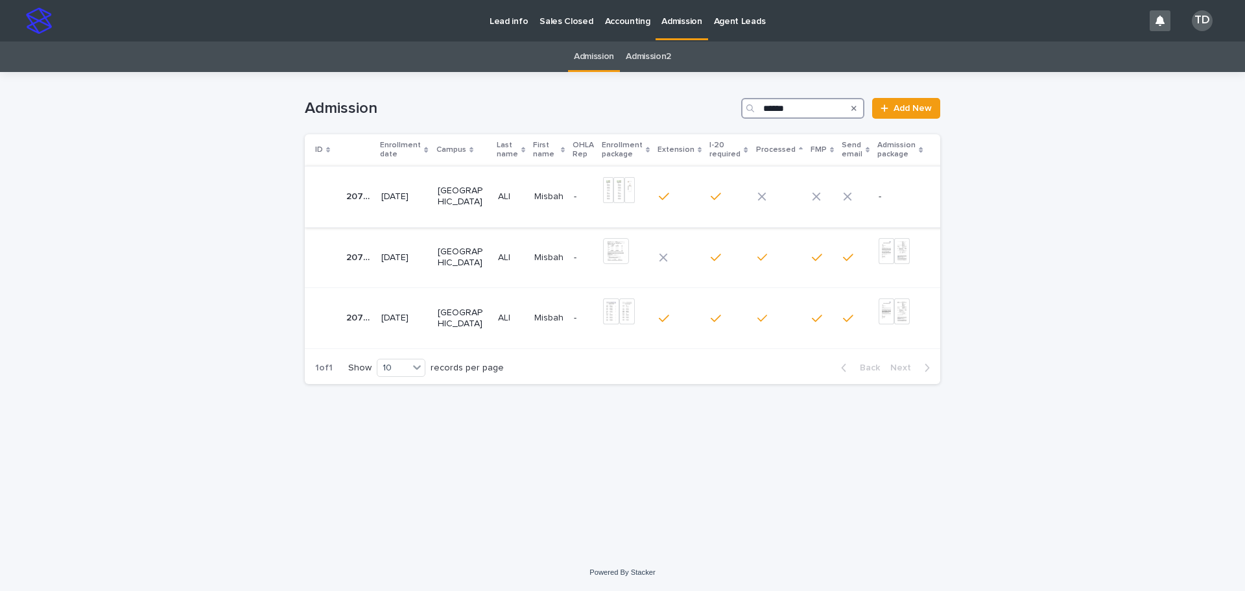
type input "******"
click at [512, 195] on p at bounding box center [511, 196] width 26 height 11
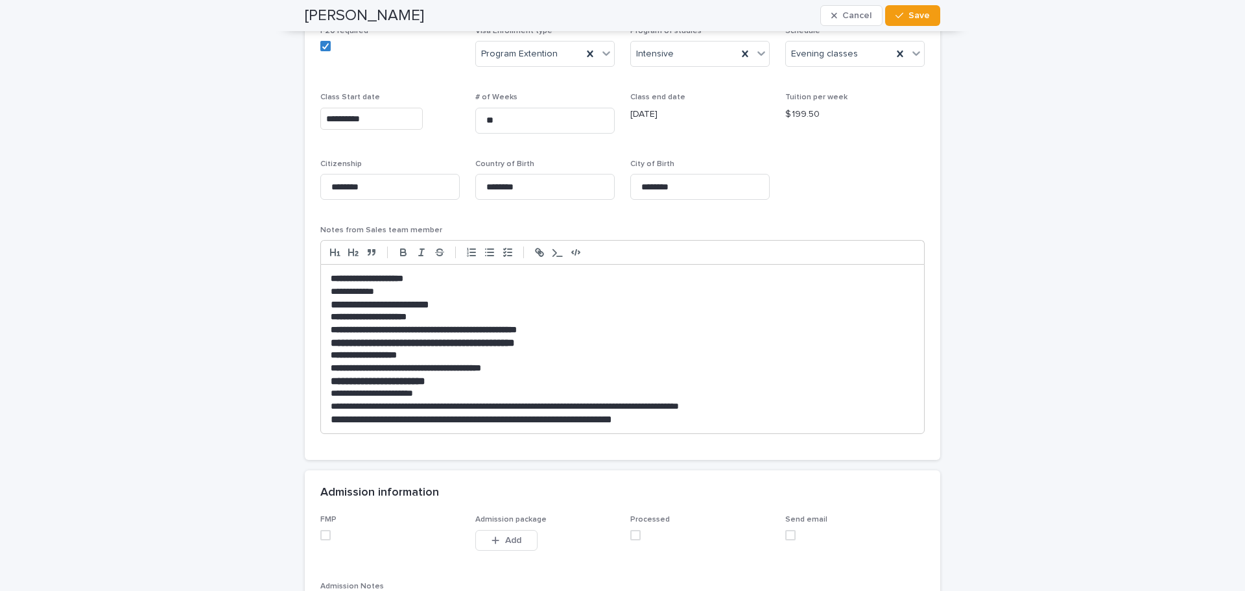
scroll to position [1232, 0]
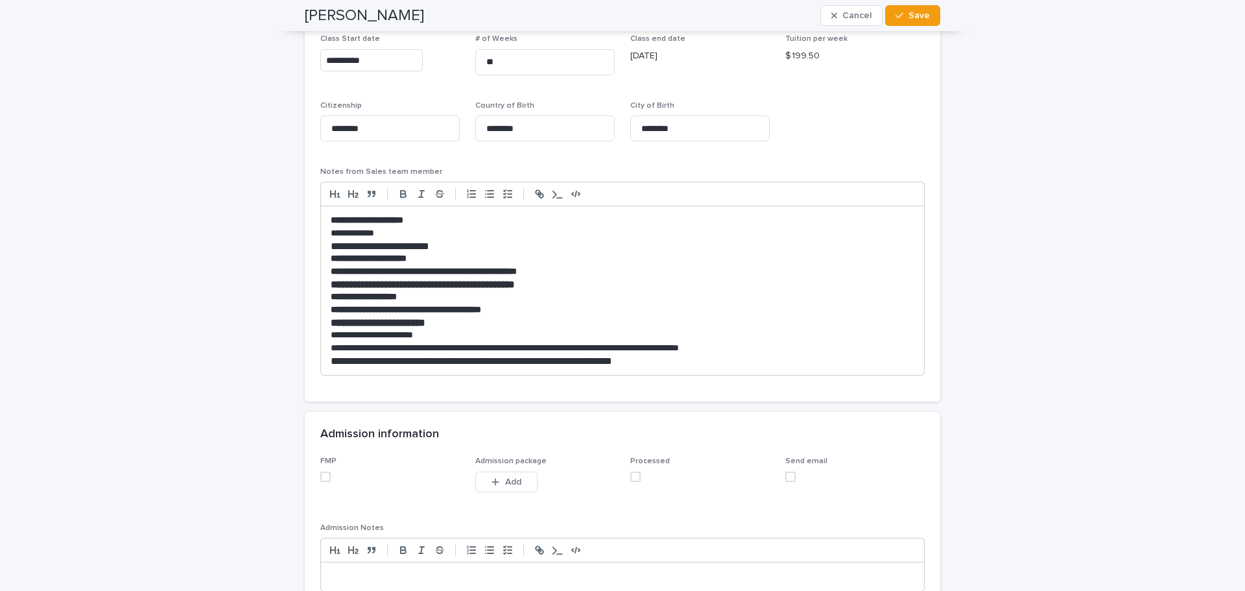
click at [868, 145] on div "**********" at bounding box center [622, 177] width 605 height 418
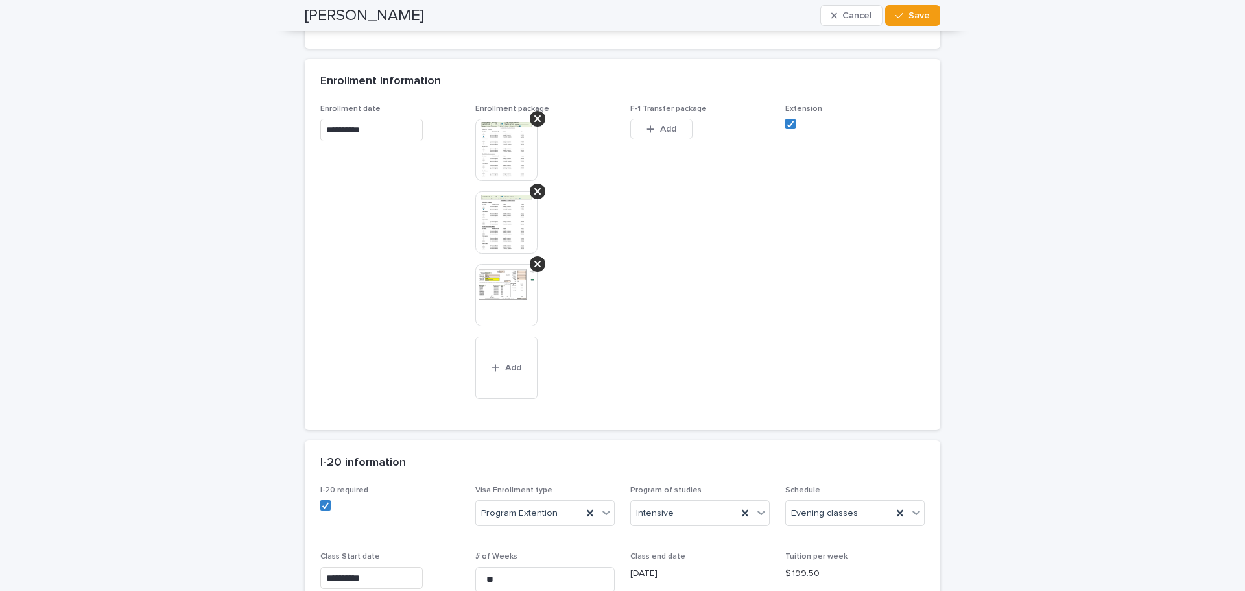
scroll to position [714, 0]
click at [513, 149] on img at bounding box center [506, 151] width 62 height 62
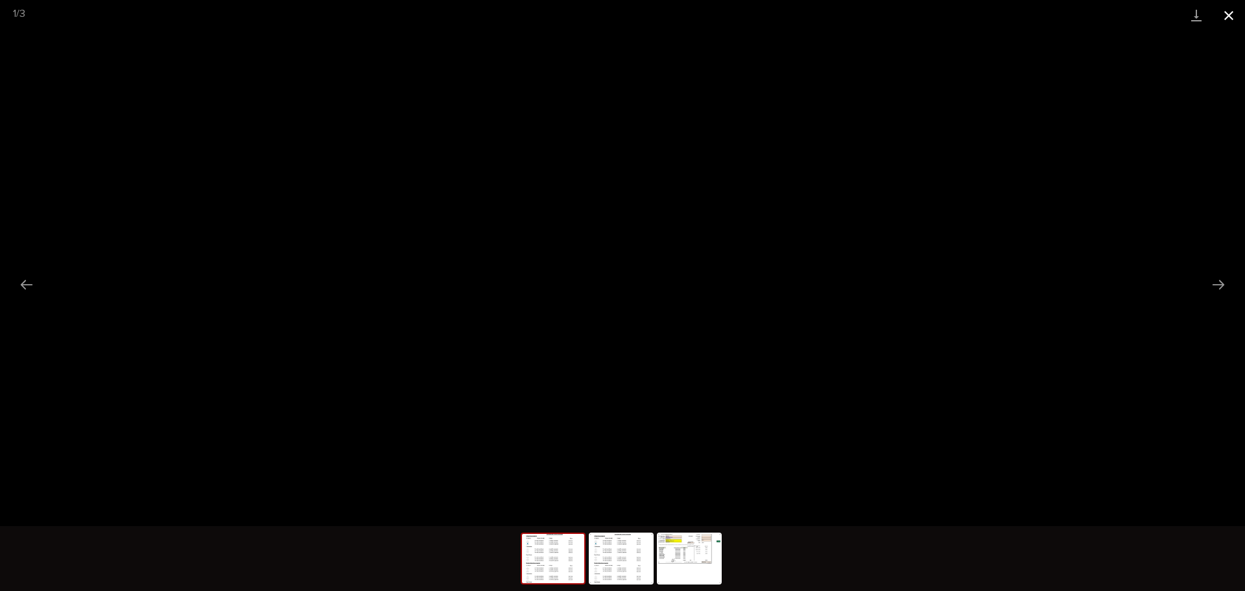
click at [1230, 16] on button "Close gallery" at bounding box center [1229, 15] width 32 height 30
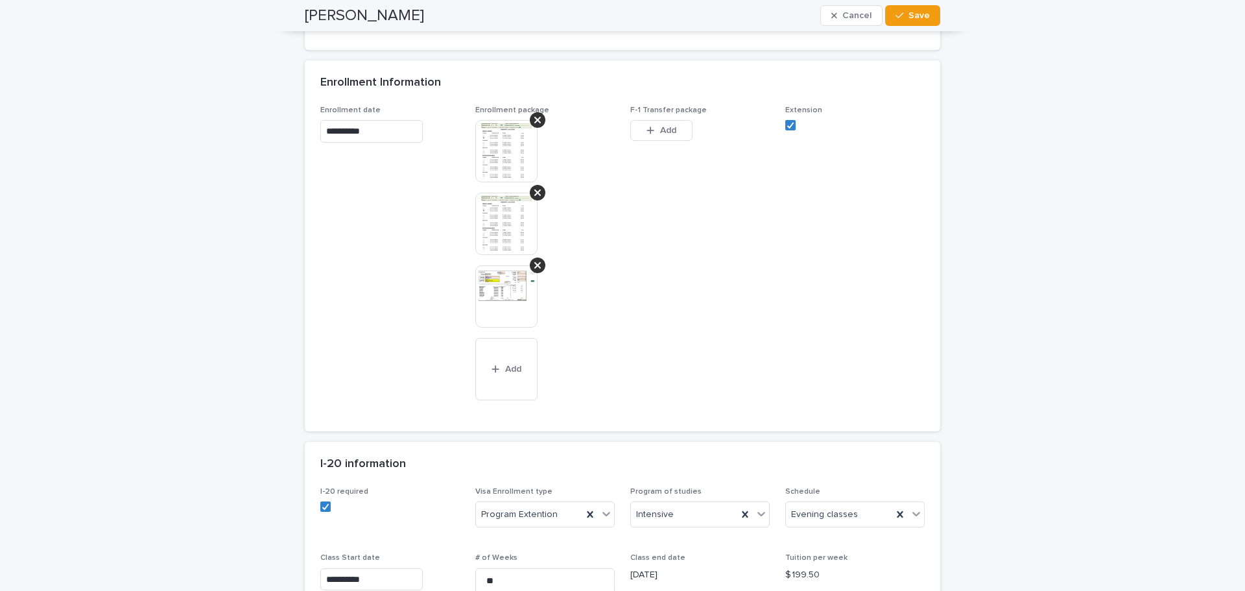
click at [712, 357] on span "F-1 Transfer package This file cannot be opened Download File Add" at bounding box center [700, 261] width 139 height 310
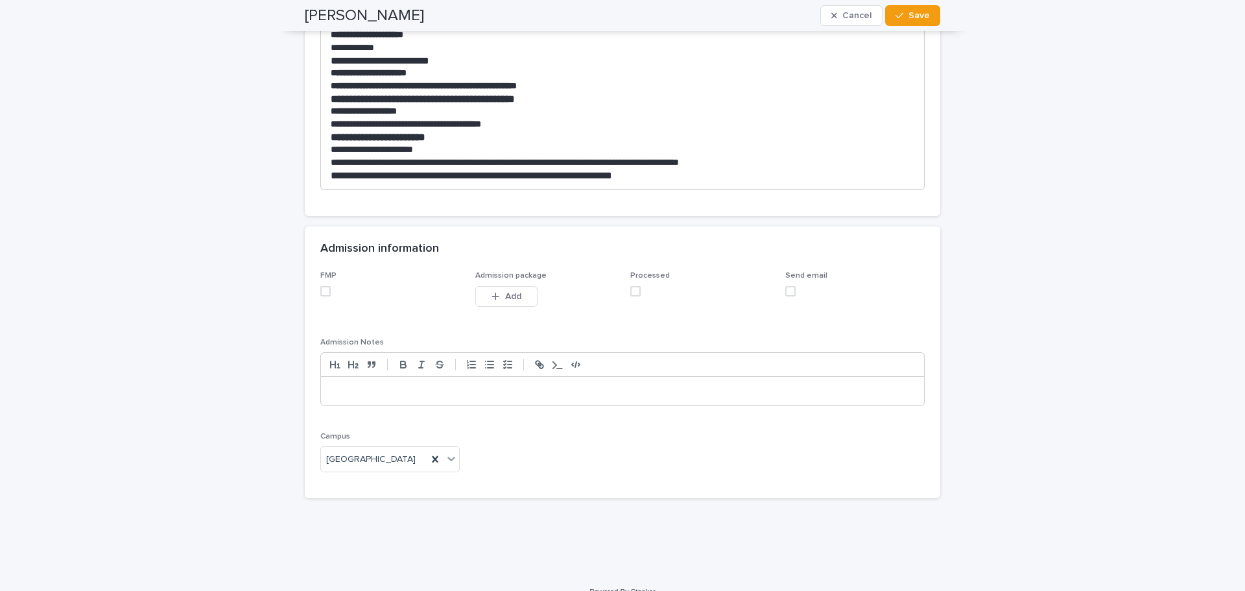
scroll to position [1427, 0]
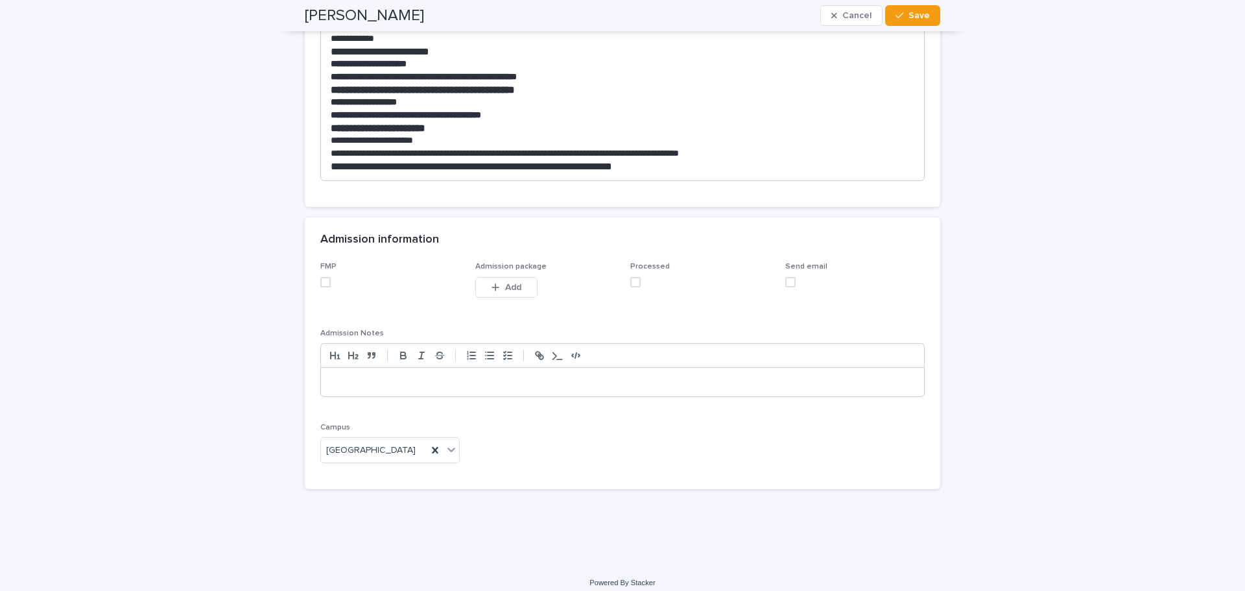
drag, startPoint x: 318, startPoint y: 282, endPoint x: 362, endPoint y: 288, distance: 43.9
click at [320, 282] on span at bounding box center [325, 282] width 10 height 10
click at [631, 280] on span at bounding box center [636, 282] width 10 height 10
click at [512, 289] on span "Add" at bounding box center [513, 287] width 16 height 9
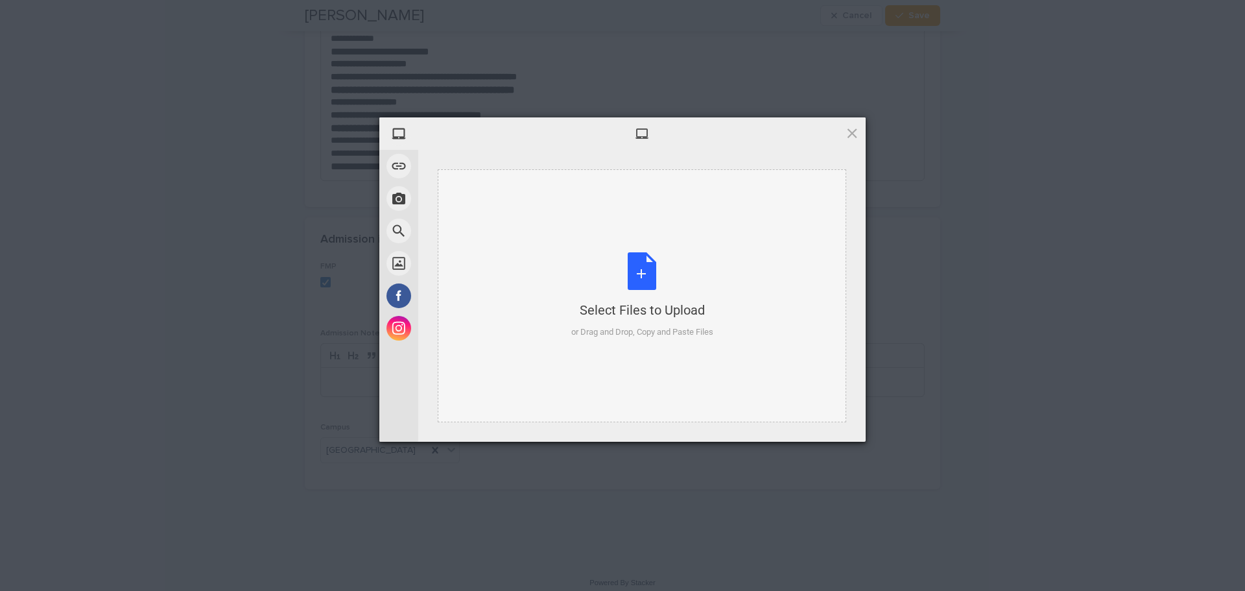
click at [638, 275] on div "Select Files to Upload or Drag and Drop, Copy and Paste Files" at bounding box center [642, 295] width 142 height 86
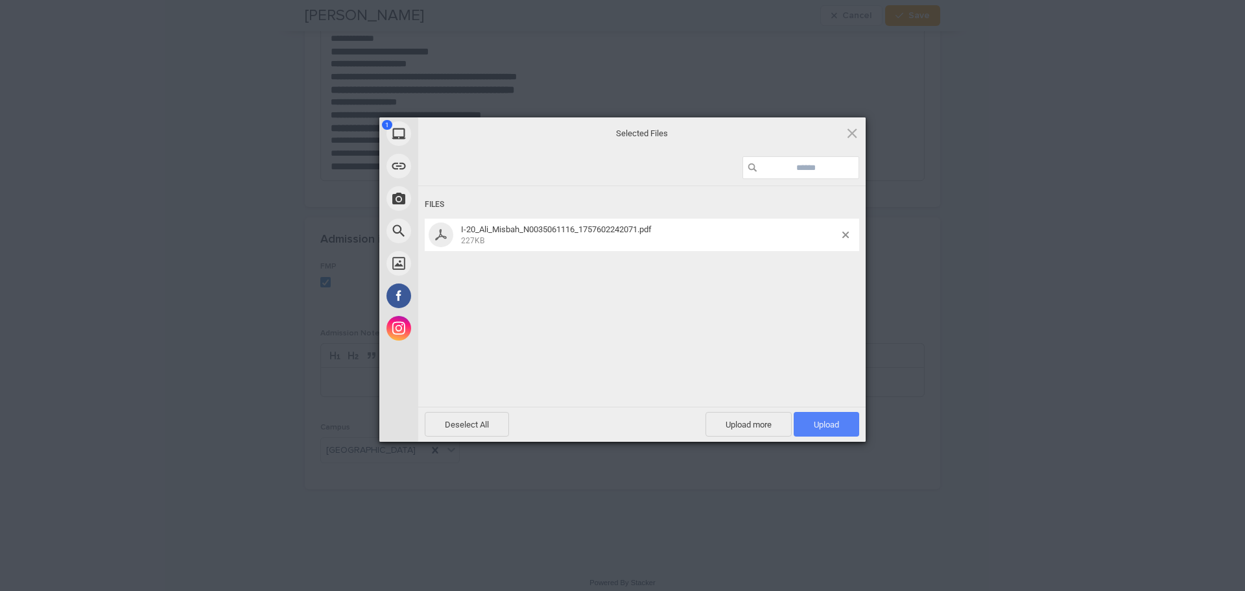
click at [817, 427] on span "Upload 1" at bounding box center [826, 425] width 25 height 10
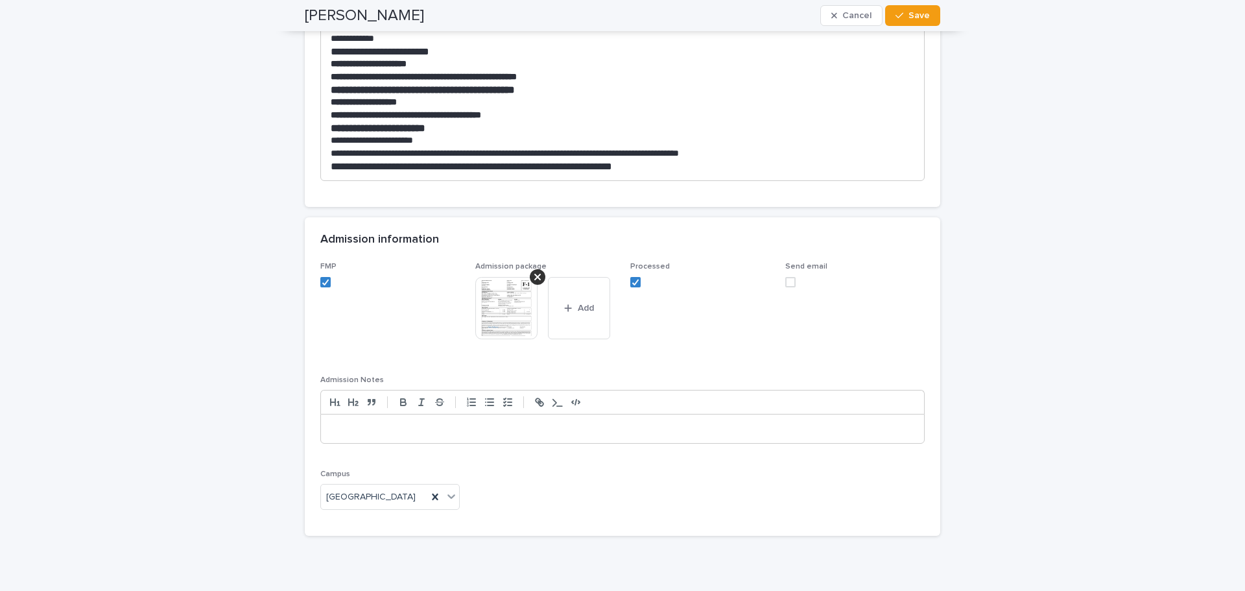
click at [498, 293] on img at bounding box center [506, 308] width 62 height 62
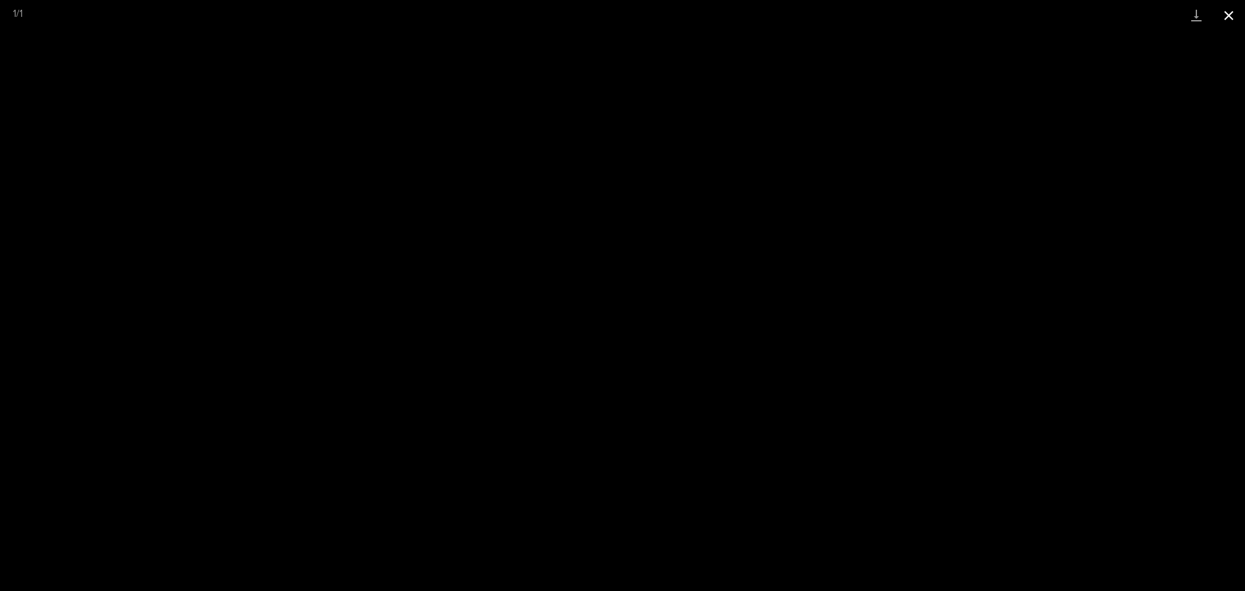
click at [1230, 15] on button "Close gallery" at bounding box center [1229, 15] width 32 height 30
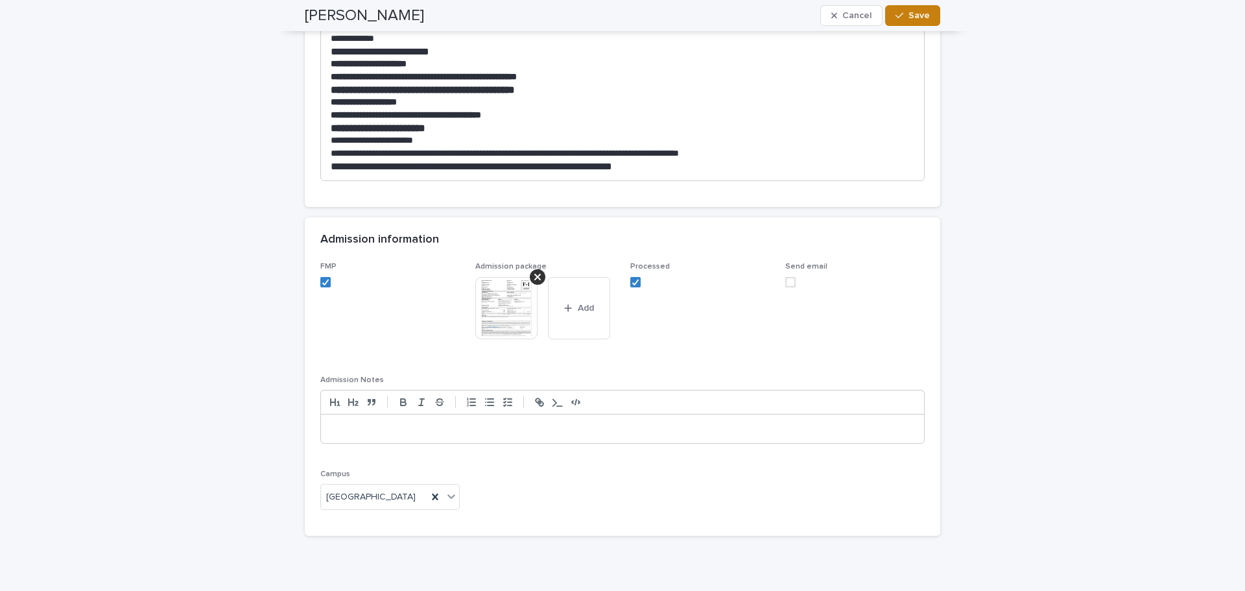
click at [909, 17] on span "Save" at bounding box center [919, 15] width 21 height 9
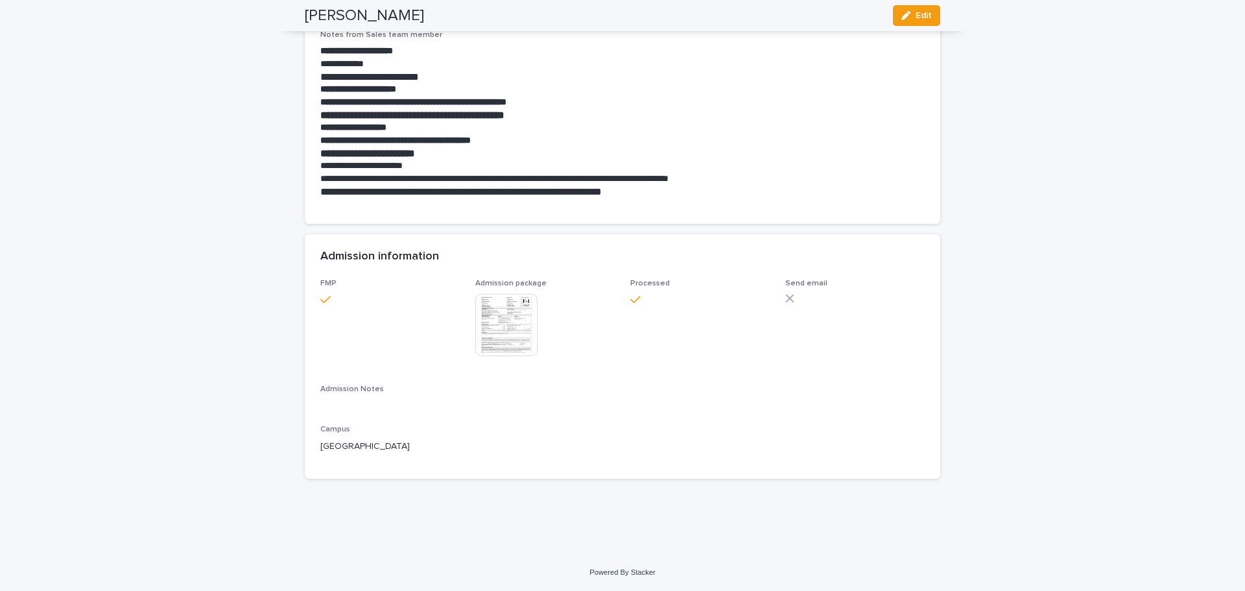
scroll to position [1116, 0]
click at [918, 12] on span "Edit" at bounding box center [924, 15] width 16 height 9
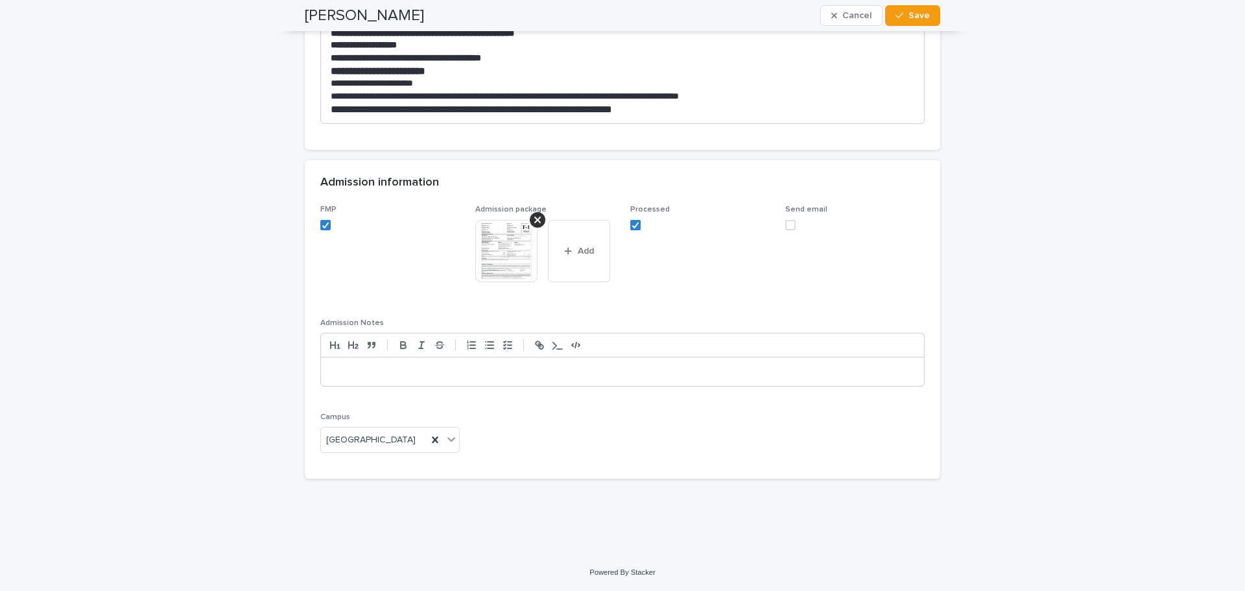
scroll to position [1485, 0]
click at [788, 225] on span at bounding box center [791, 225] width 10 height 10
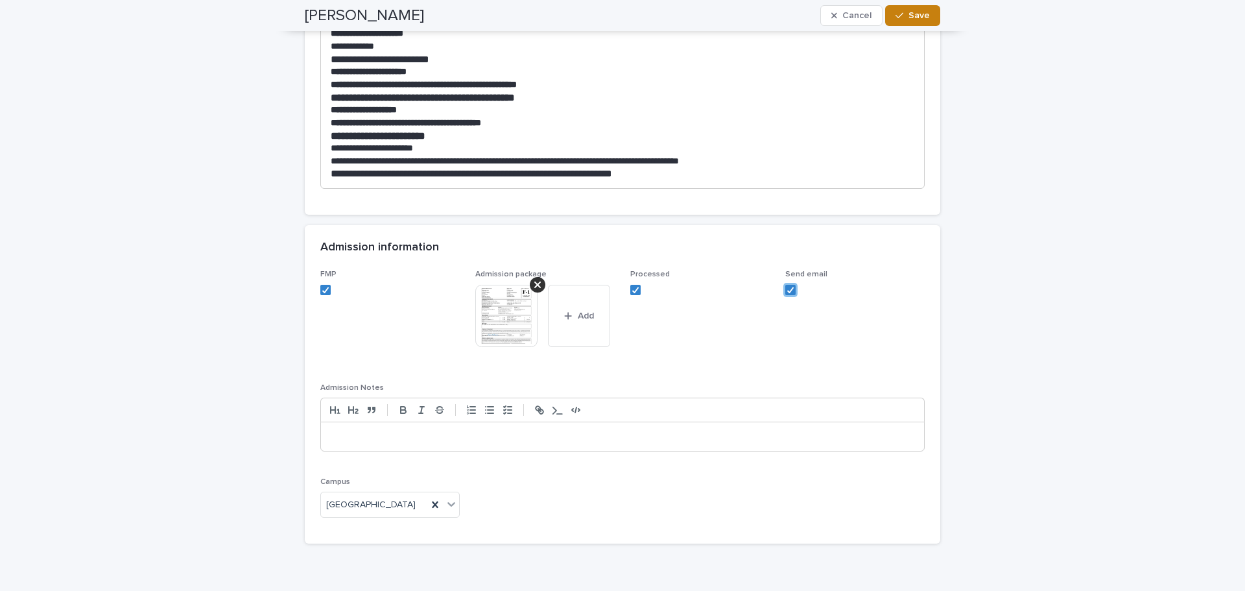
click at [913, 12] on span "Save" at bounding box center [919, 15] width 21 height 9
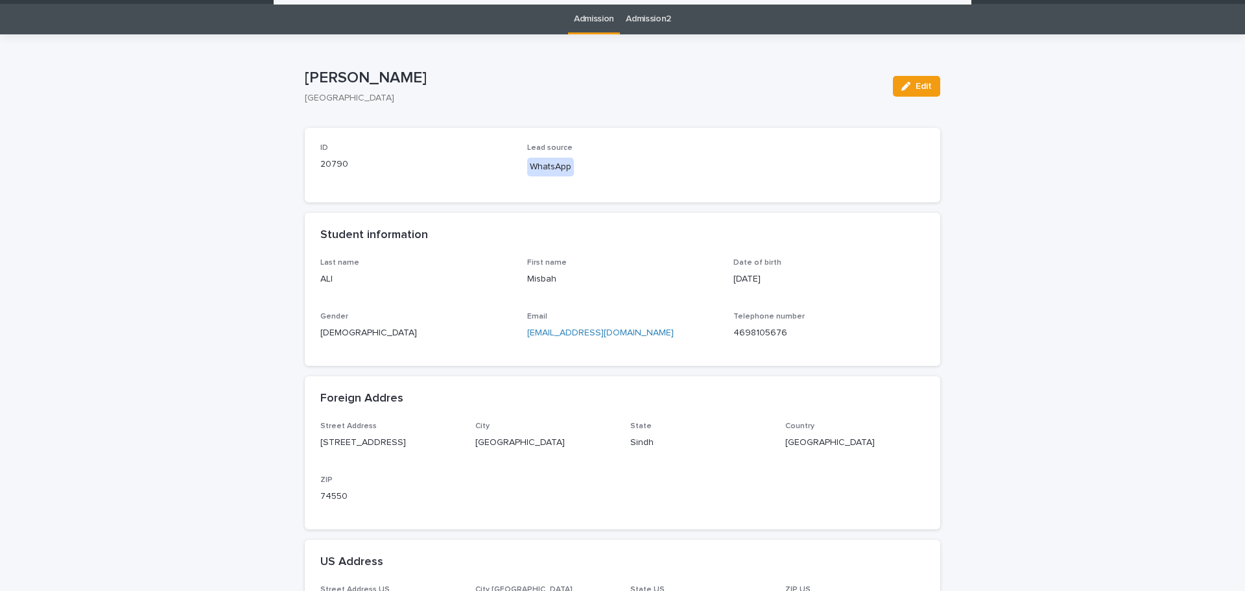
scroll to position [0, 0]
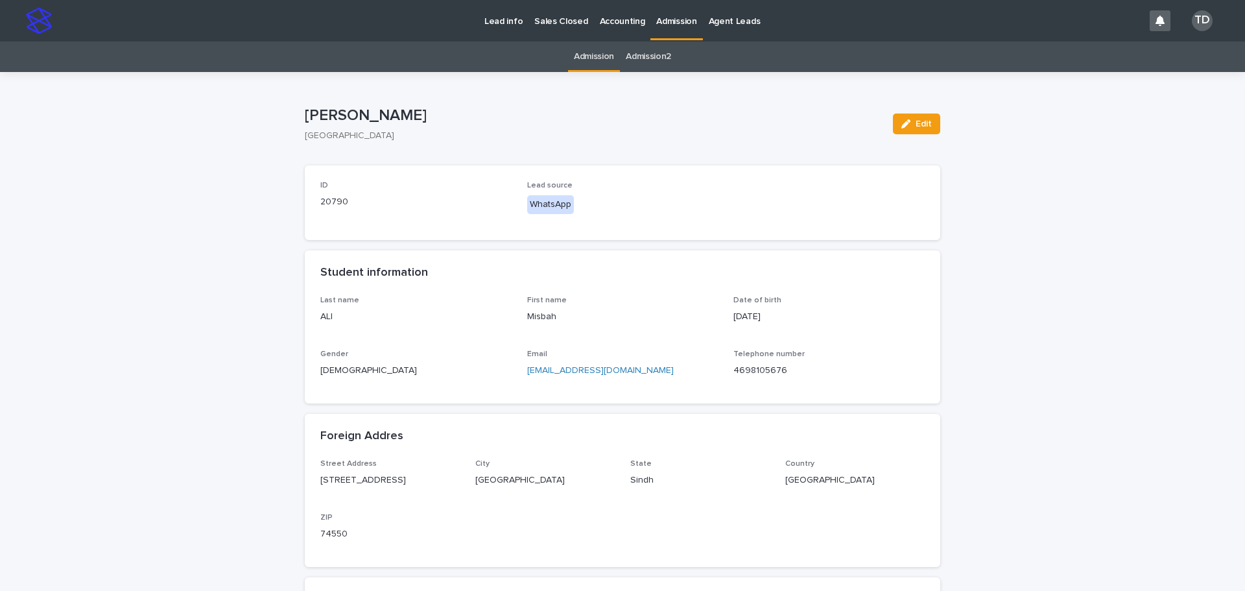
click at [591, 57] on link "Admission" at bounding box center [594, 57] width 40 height 30
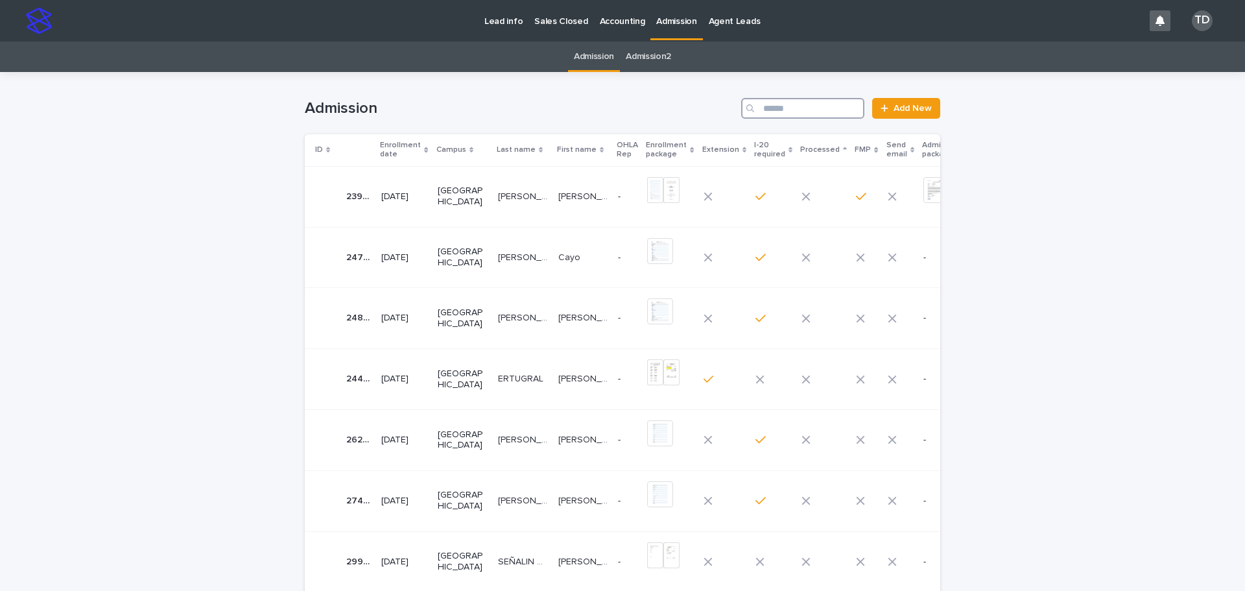
click at [780, 109] on input "Search" at bounding box center [802, 108] width 123 height 21
paste input "*******"
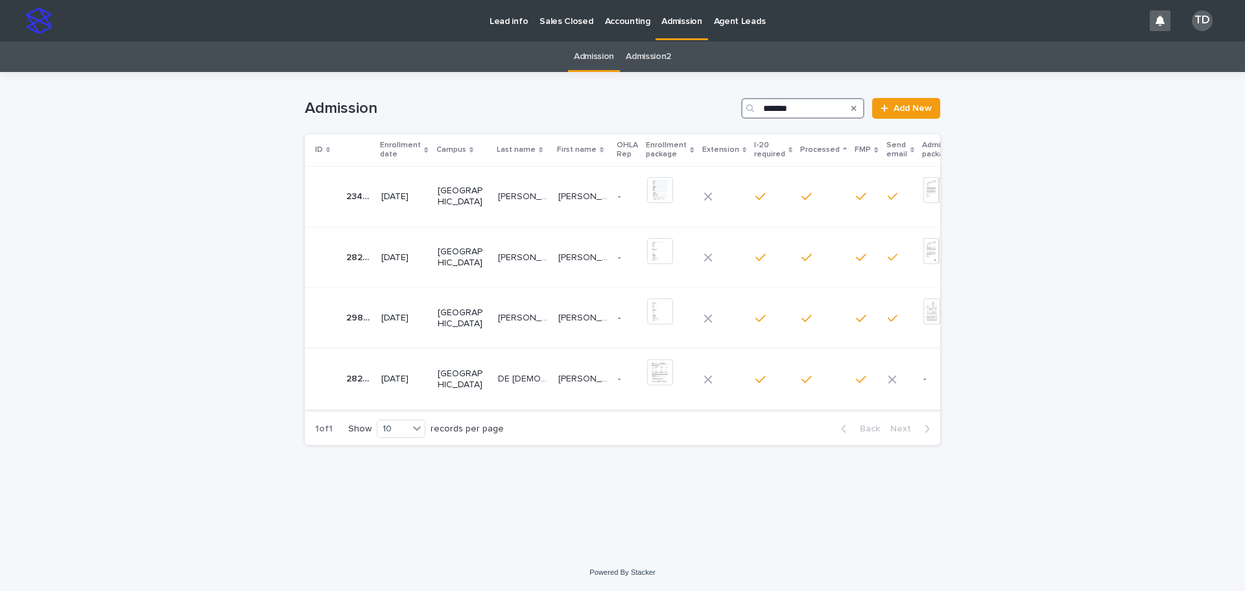
type input "*******"
click at [498, 378] on p "DE [DEMOGRAPHIC_DATA]" at bounding box center [524, 378] width 53 height 14
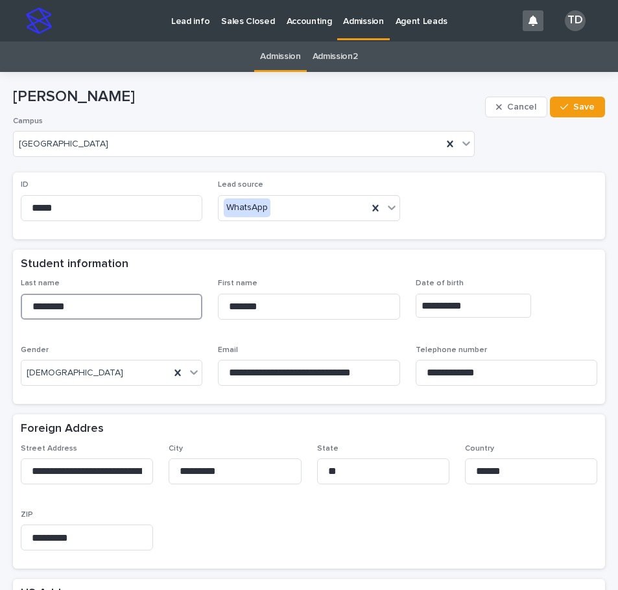
drag, startPoint x: 78, startPoint y: 305, endPoint x: -8, endPoint y: 294, distance: 86.3
click at [0, 294] on html "**********" at bounding box center [309, 295] width 618 height 590
drag, startPoint x: 261, startPoint y: 306, endPoint x: 201, endPoint y: 303, distance: 60.4
click at [201, 303] on div "**********" at bounding box center [309, 337] width 577 height 117
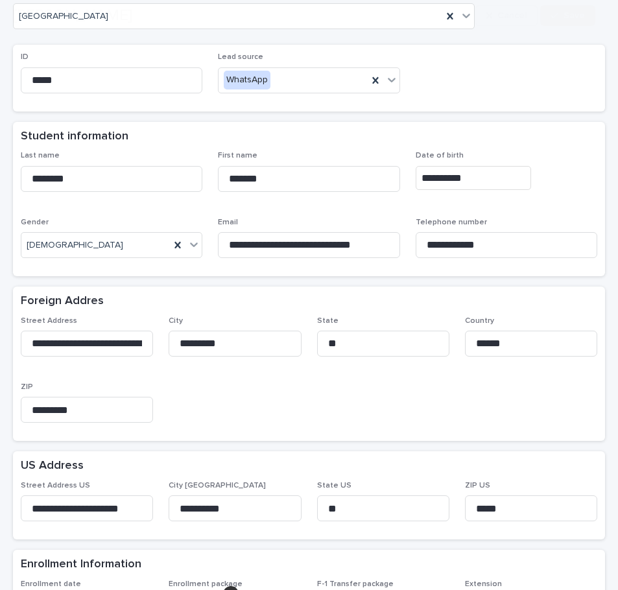
scroll to position [195, 0]
